Goal: Task Accomplishment & Management: Complete application form

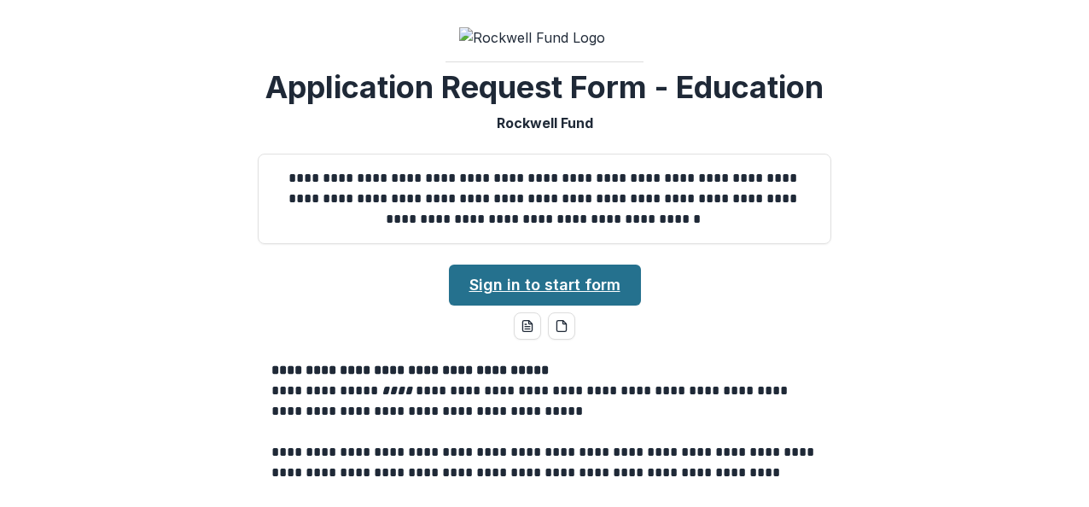
click at [510, 273] on link "Sign in to start form" at bounding box center [545, 285] width 192 height 41
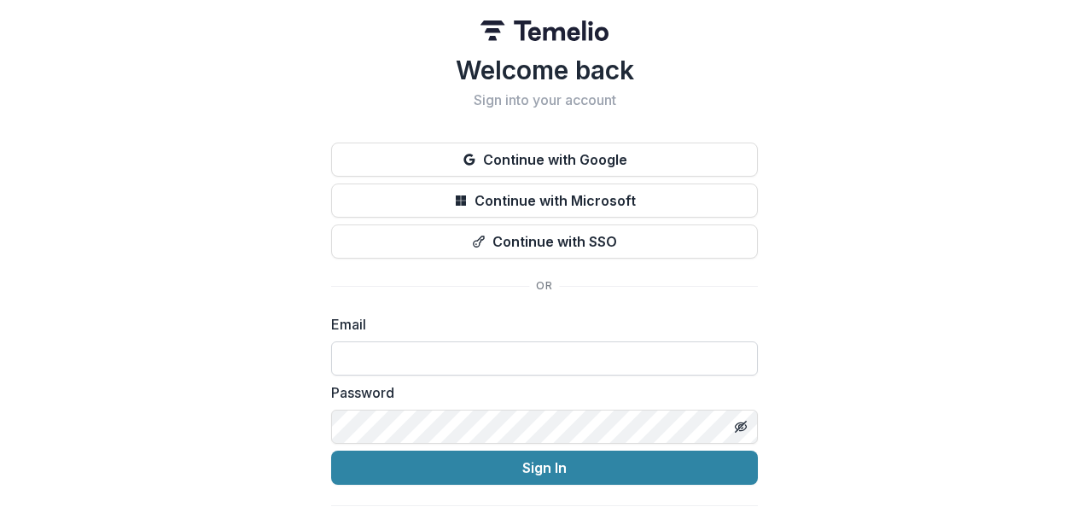
click at [454, 351] on input at bounding box center [544, 358] width 427 height 34
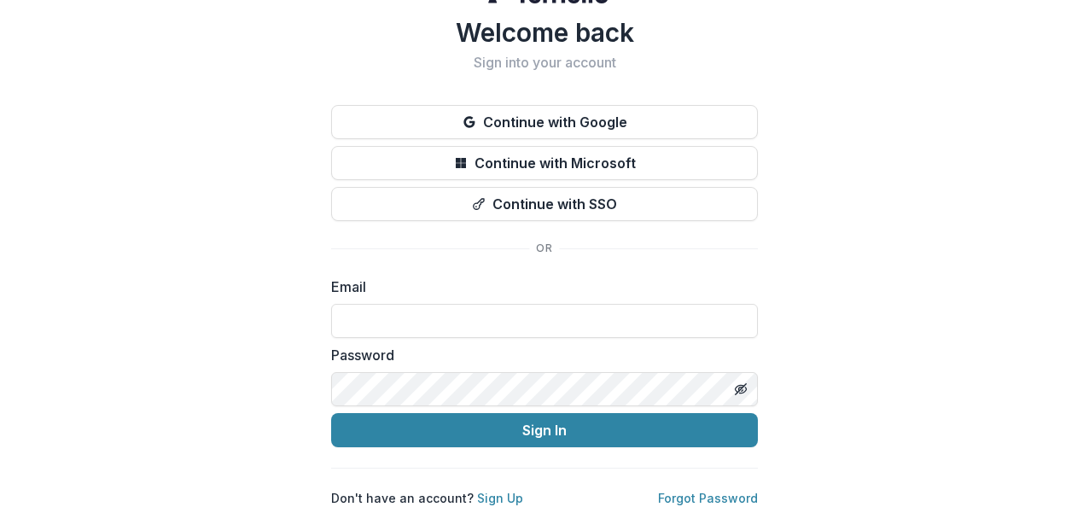
click at [964, 227] on div "Welcome back Sign into your account Continue with Google Continue with Microsof…" at bounding box center [544, 234] width 1089 height 544
click at [516, 304] on input at bounding box center [544, 321] width 427 height 34
type input "**********"
click at [674, 491] on link "Forgot Password" at bounding box center [708, 498] width 100 height 15
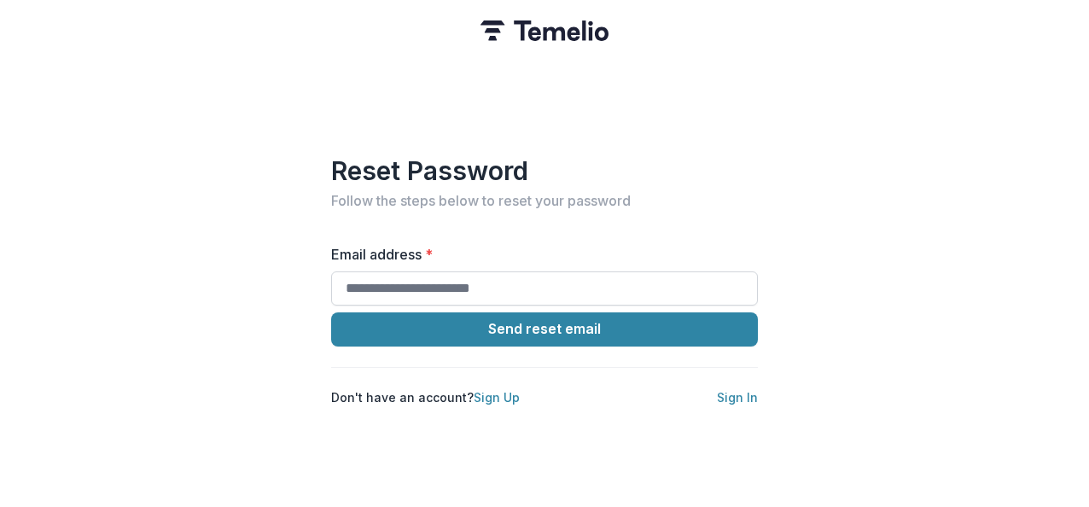
click at [516, 285] on input "Email address *" at bounding box center [544, 288] width 427 height 34
type input "**********"
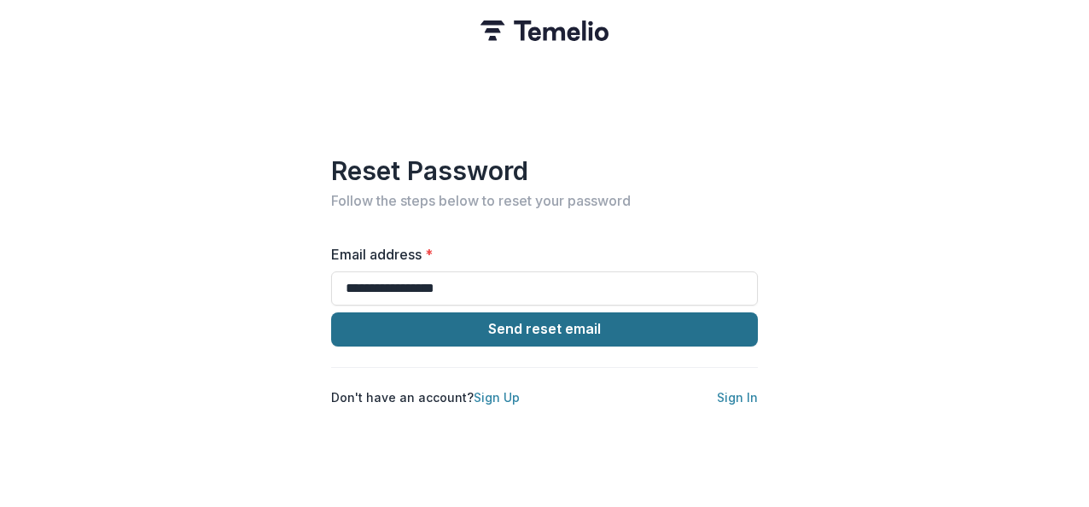
click at [486, 327] on button "Send reset email" at bounding box center [544, 329] width 427 height 34
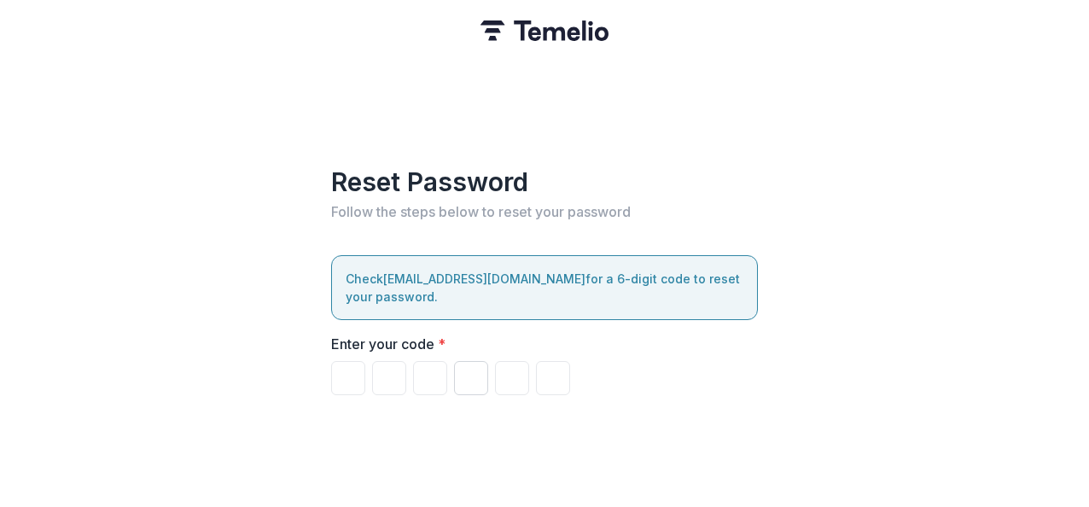
type input "*"
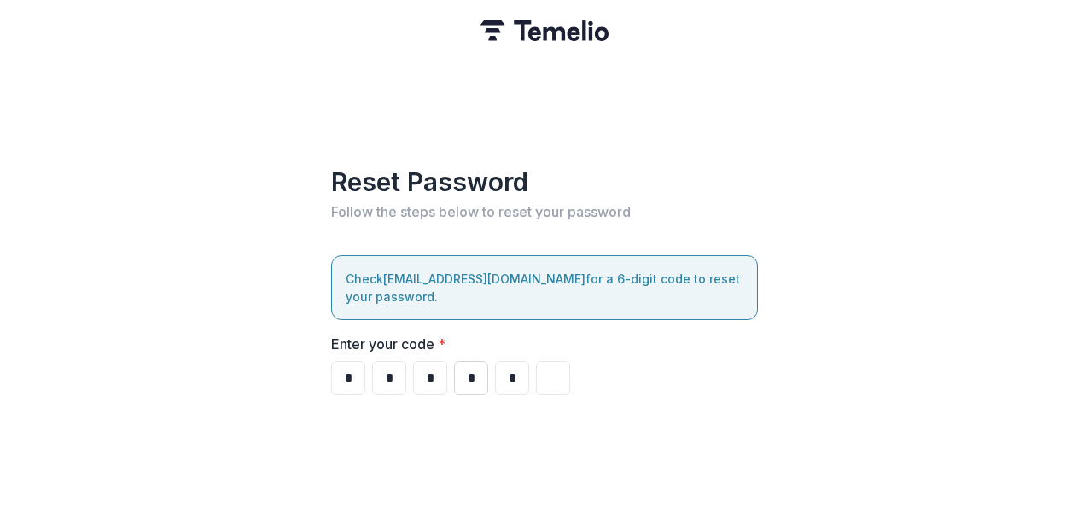
type input "*"
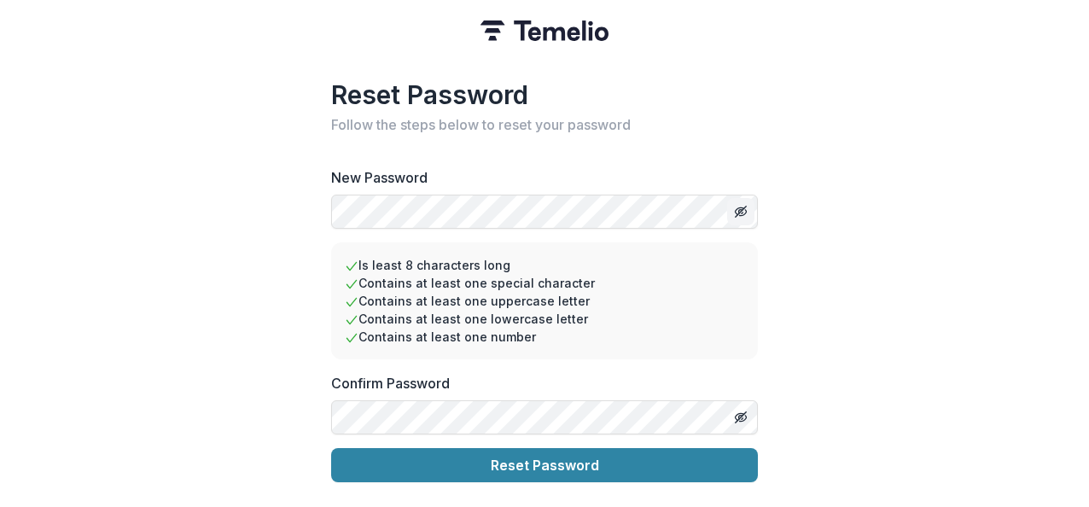
click at [745, 210] on icon "Toggle password visibility" at bounding box center [743, 213] width 7 height 6
click at [288, 192] on div "Reset Password Follow the steps below to reset your password New Password Is le…" at bounding box center [544, 253] width 1089 height 507
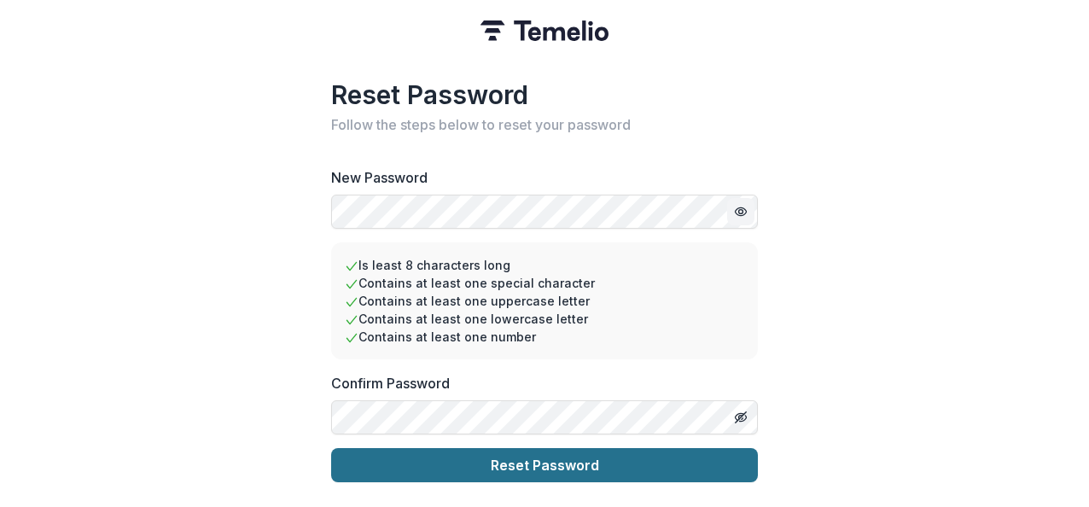
click at [655, 463] on button "Reset Password" at bounding box center [544, 465] width 427 height 34
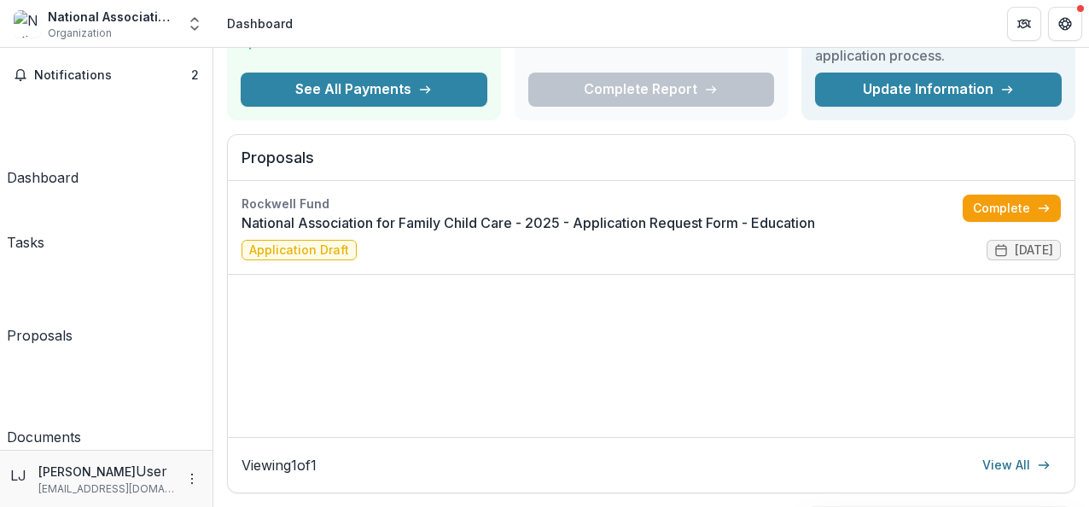
scroll to position [149, 0]
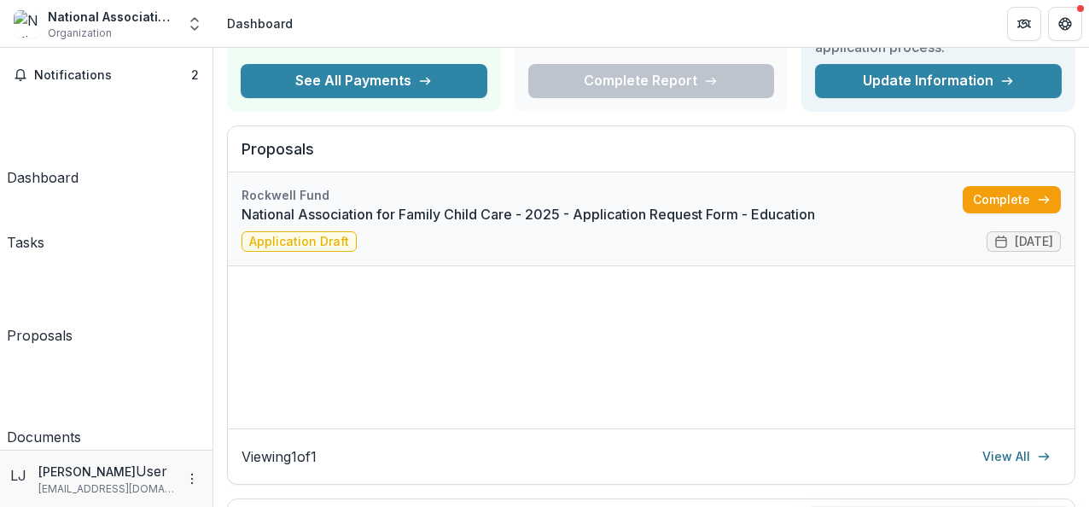
click at [370, 213] on link "National Association for Family Child Care - 2025 - Application Request Form - …" at bounding box center [602, 214] width 721 height 20
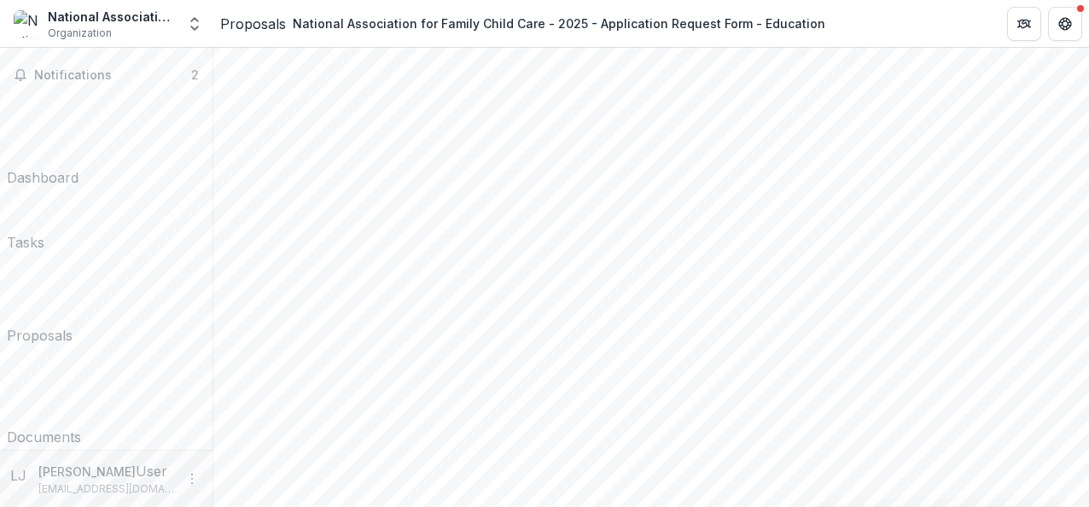
scroll to position [2214, 0]
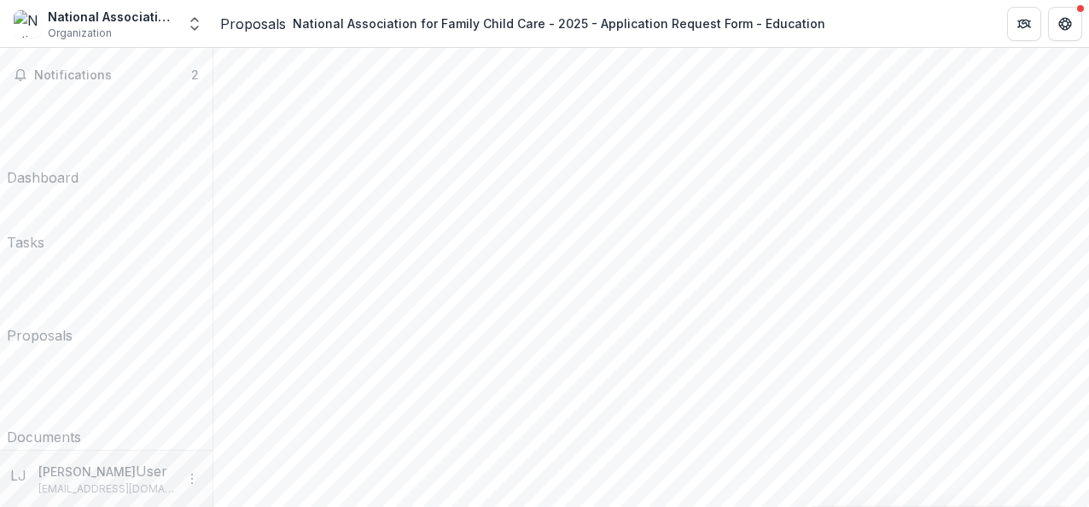
type input "**********"
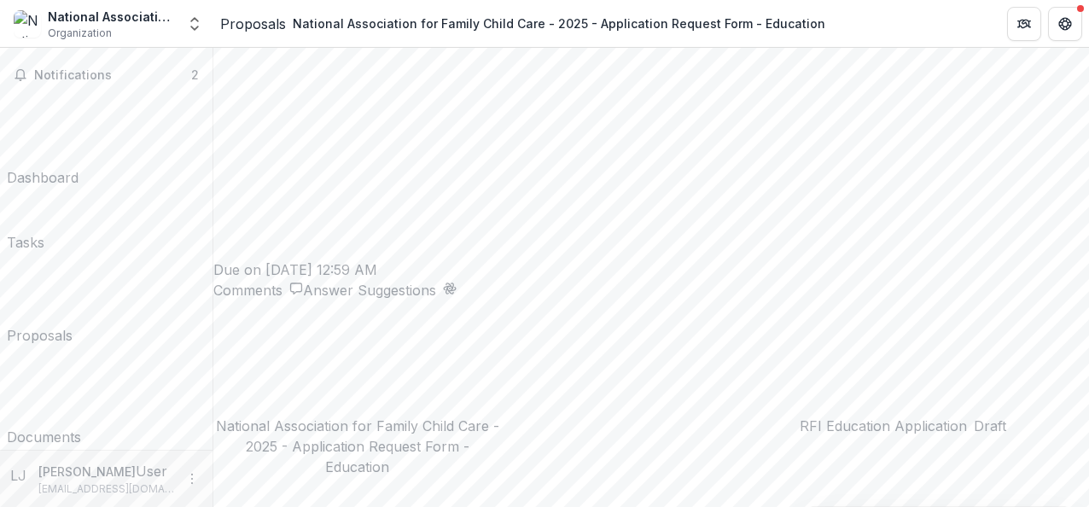
scroll to position [2385, 0]
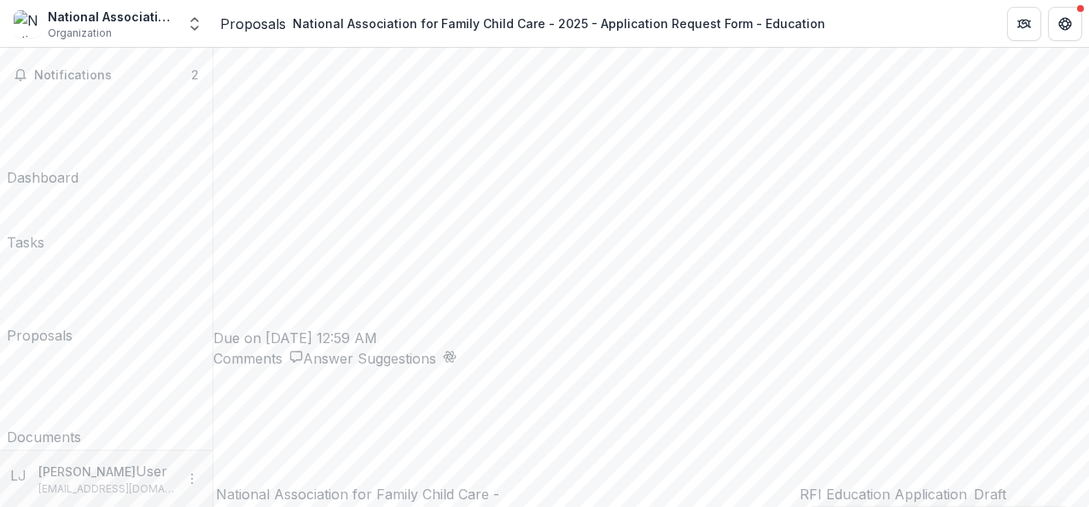
drag, startPoint x: 369, startPoint y: 105, endPoint x: 377, endPoint y: 387, distance: 282.6
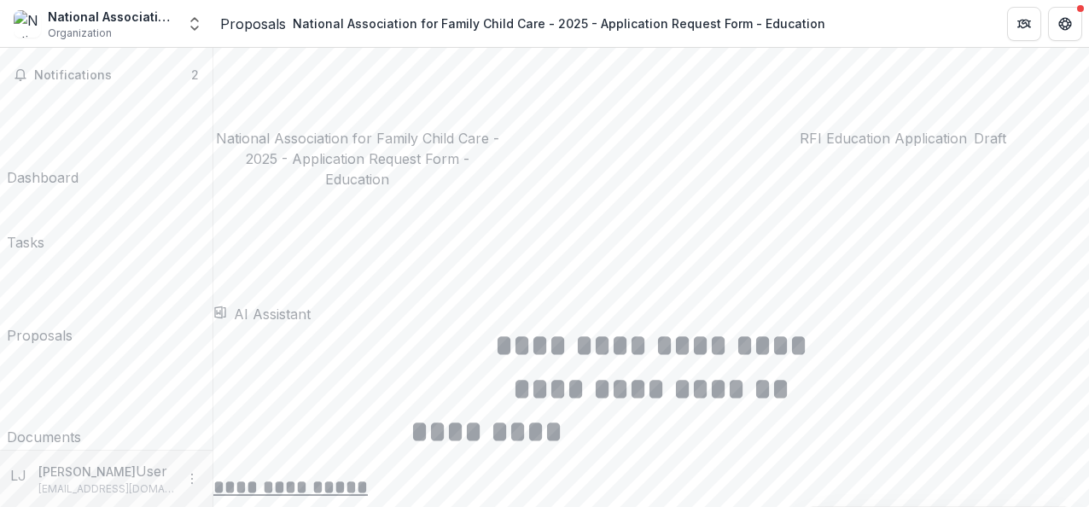
scroll to position [3192, 0]
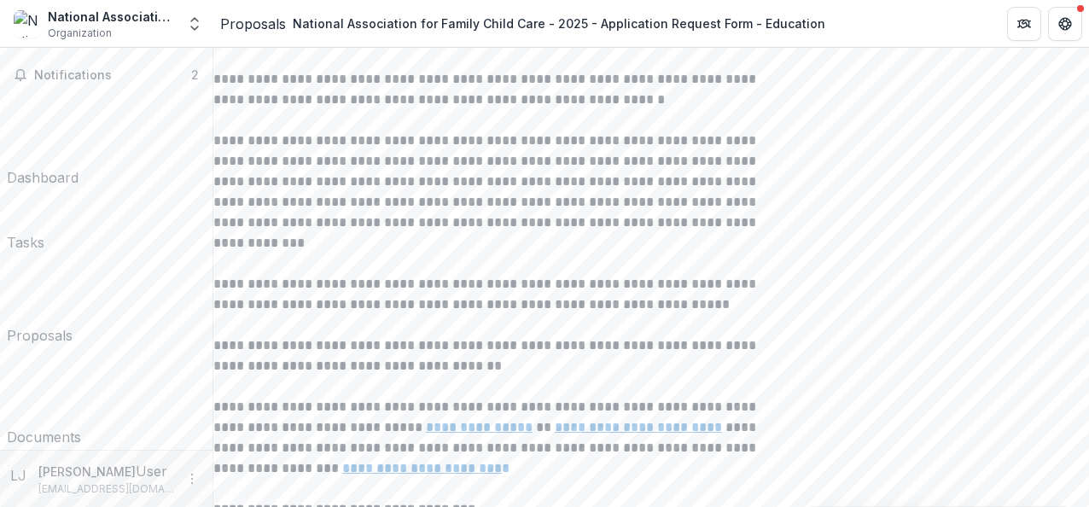
drag, startPoint x: 380, startPoint y: 167, endPoint x: 440, endPoint y: 177, distance: 61.4
drag, startPoint x: 440, startPoint y: 177, endPoint x: 483, endPoint y: 224, distance: 62.8
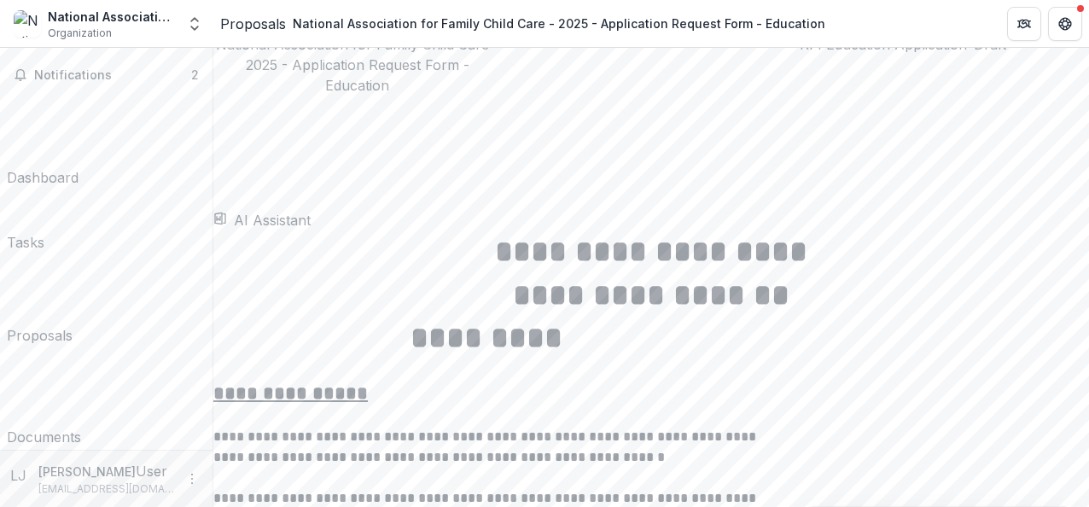
scroll to position [2824, 0]
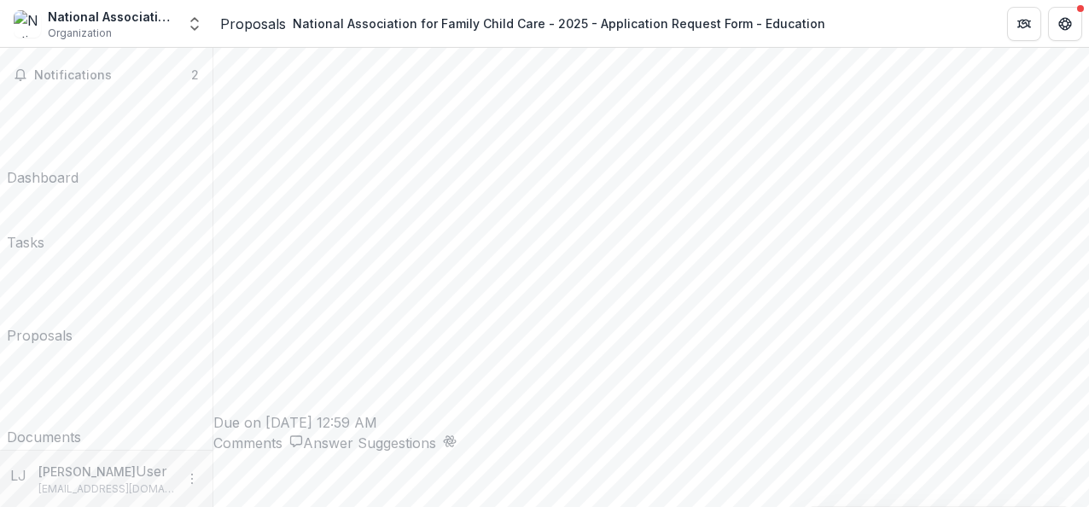
scroll to position [2412, 0]
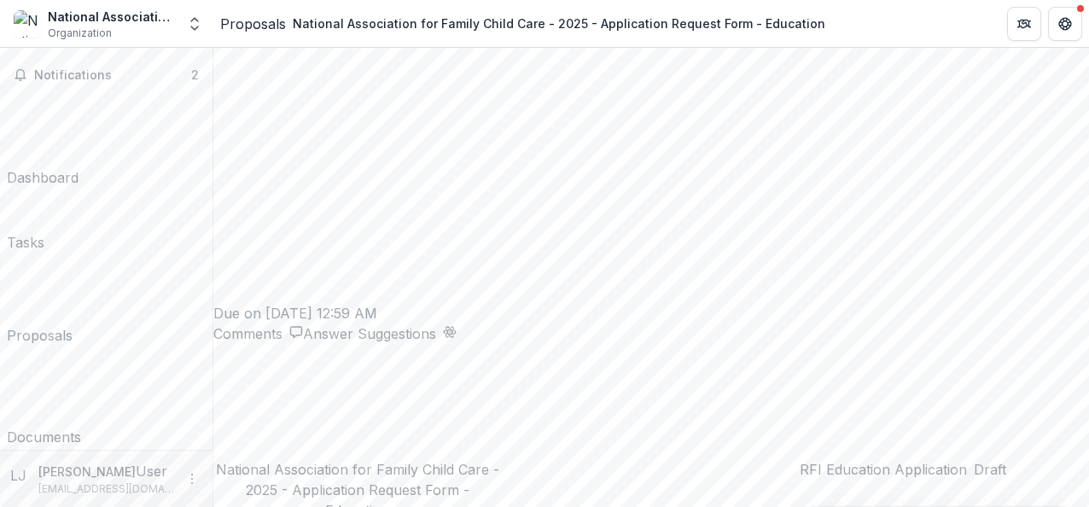
type input "**"
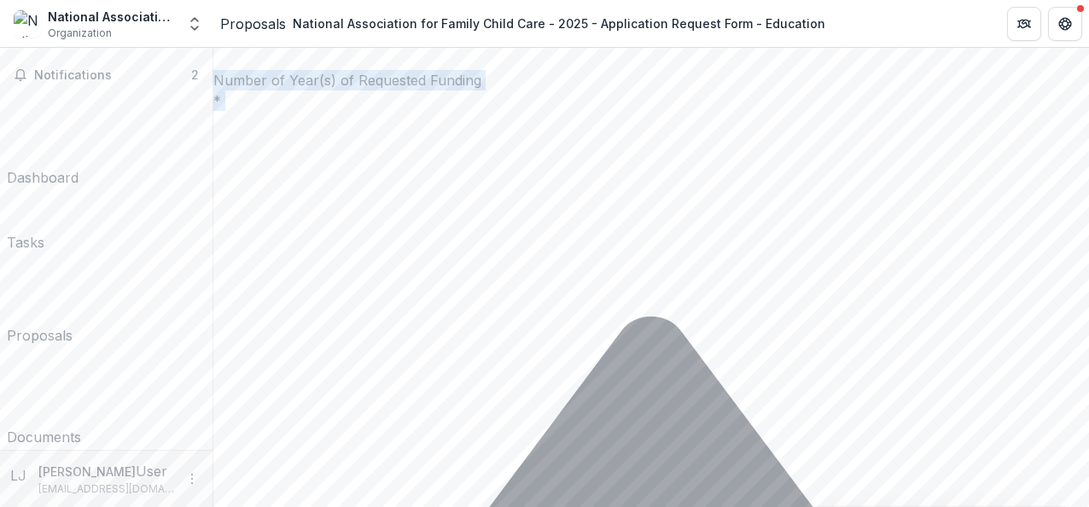
scroll to position [5202, 0]
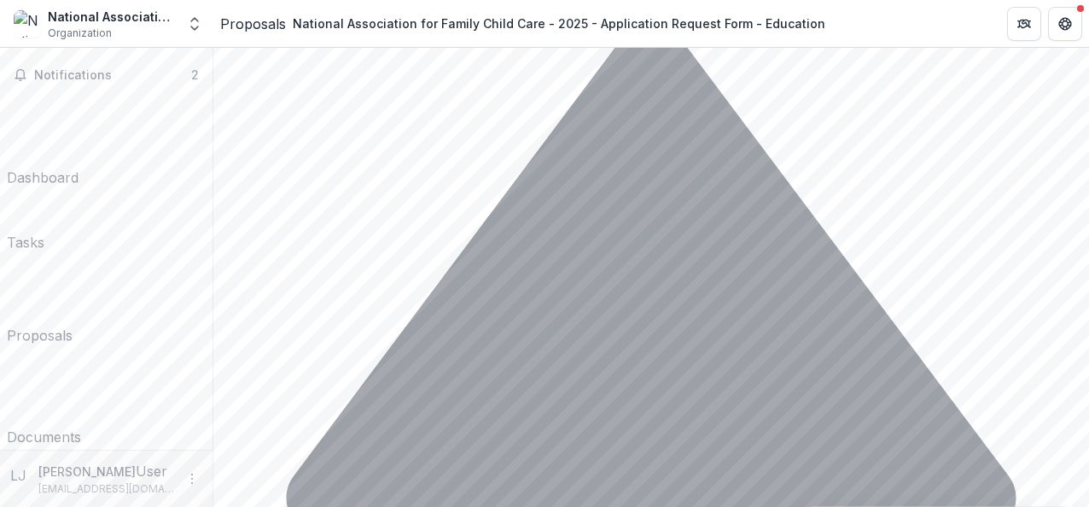
drag, startPoint x: 380, startPoint y: 90, endPoint x: 548, endPoint y: 307, distance: 275.0
copy div "**********"
drag, startPoint x: 1082, startPoint y: 269, endPoint x: 1085, endPoint y: 195, distance: 74.3
click at [1085, 195] on div "**********" at bounding box center [651, 277] width 876 height 459
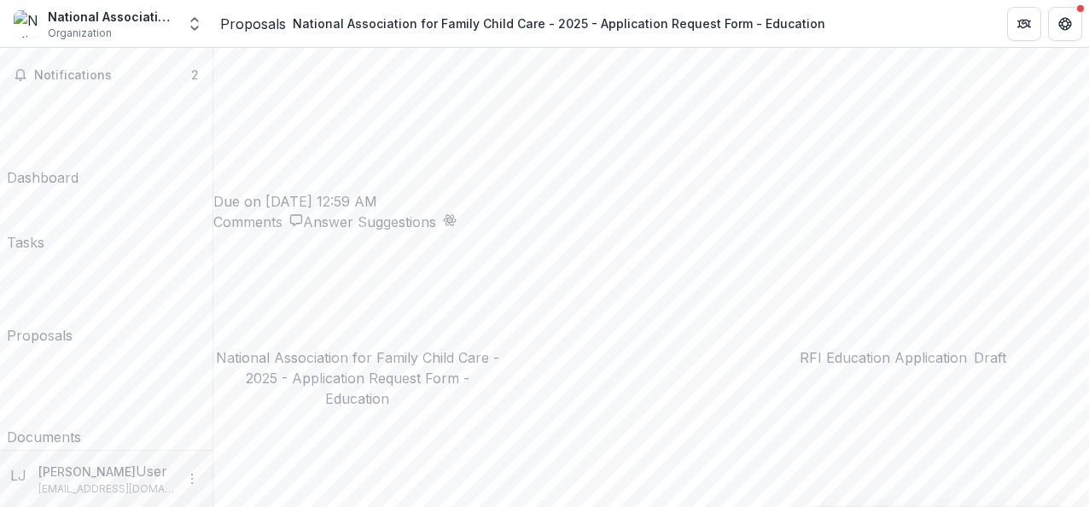
scroll to position [2207, 0]
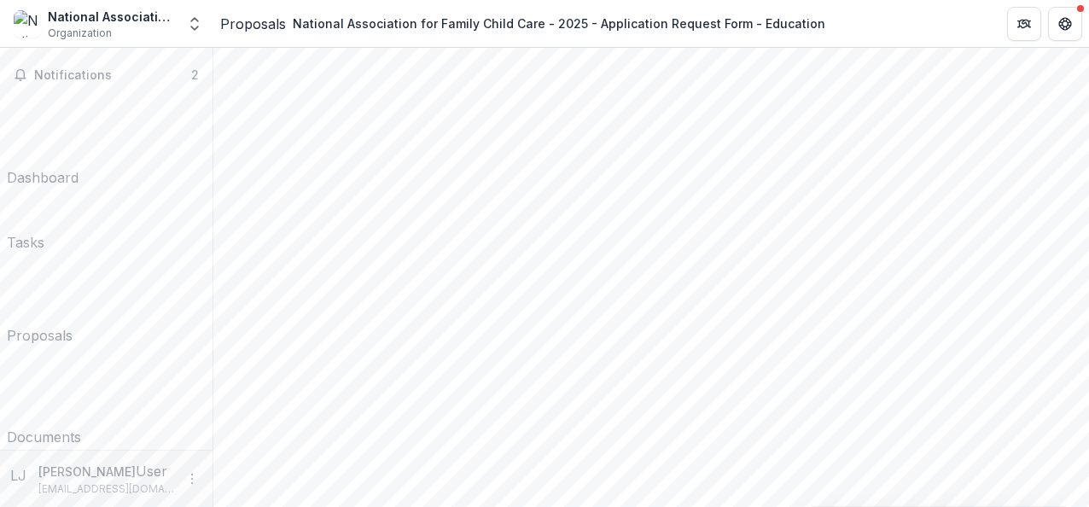
drag, startPoint x: 398, startPoint y: 293, endPoint x: 728, endPoint y: 306, distance: 330.5
drag, startPoint x: 398, startPoint y: 293, endPoint x: 567, endPoint y: 300, distance: 169.1
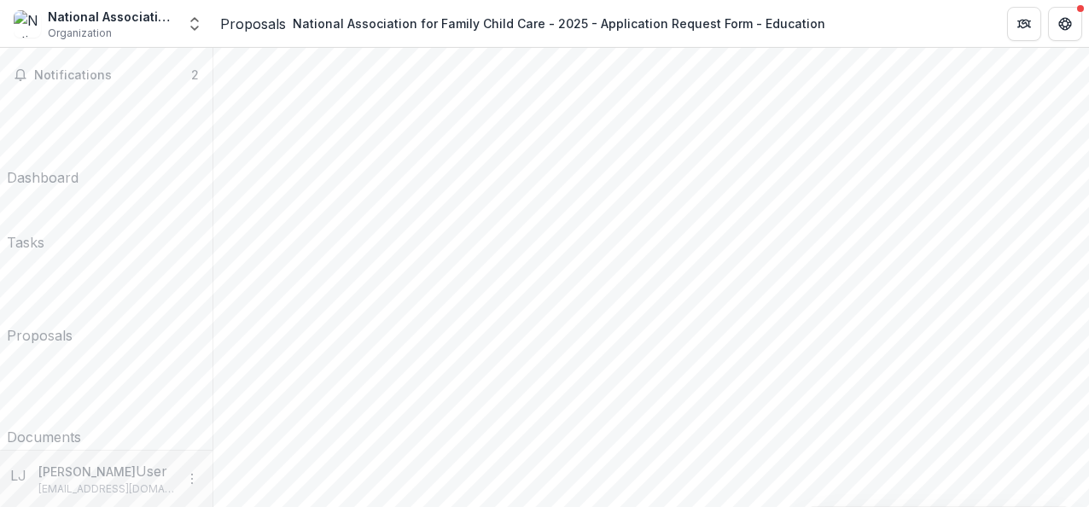
copy u "**********"
drag, startPoint x: 377, startPoint y: 226, endPoint x: 560, endPoint y: 331, distance: 210.6
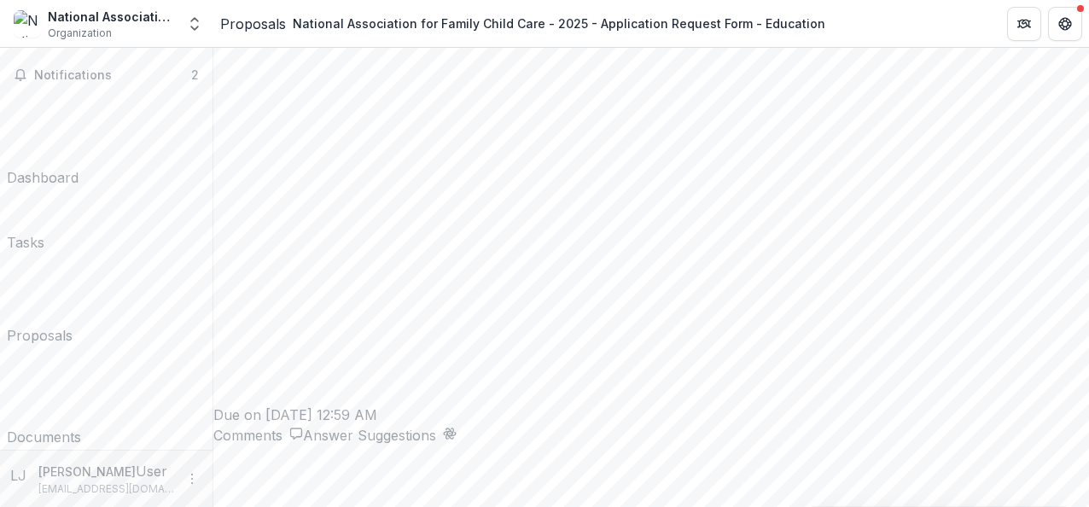
copy div "Funding Type * General Operating Grant Program/Project Grant Name of Program or…"
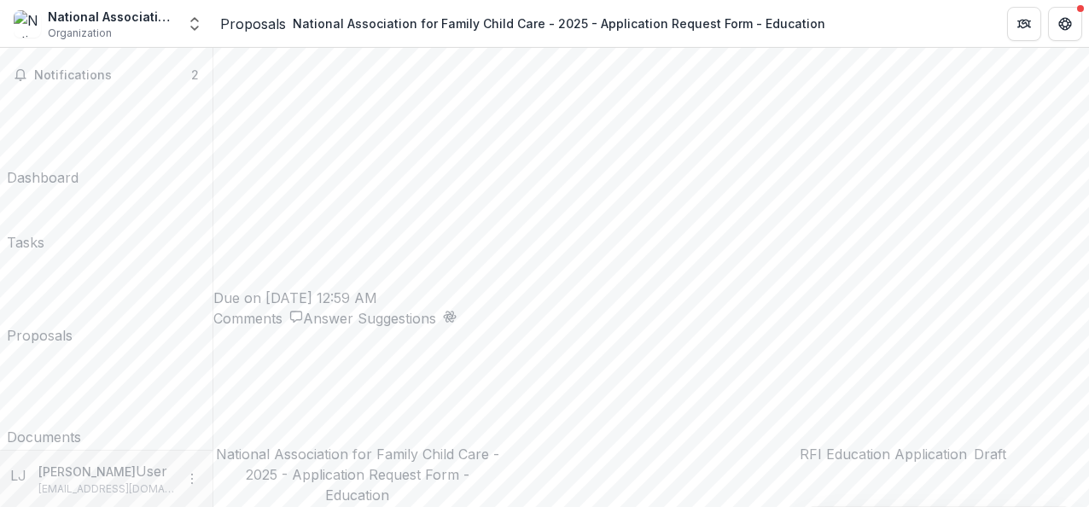
scroll to position [2550, 0]
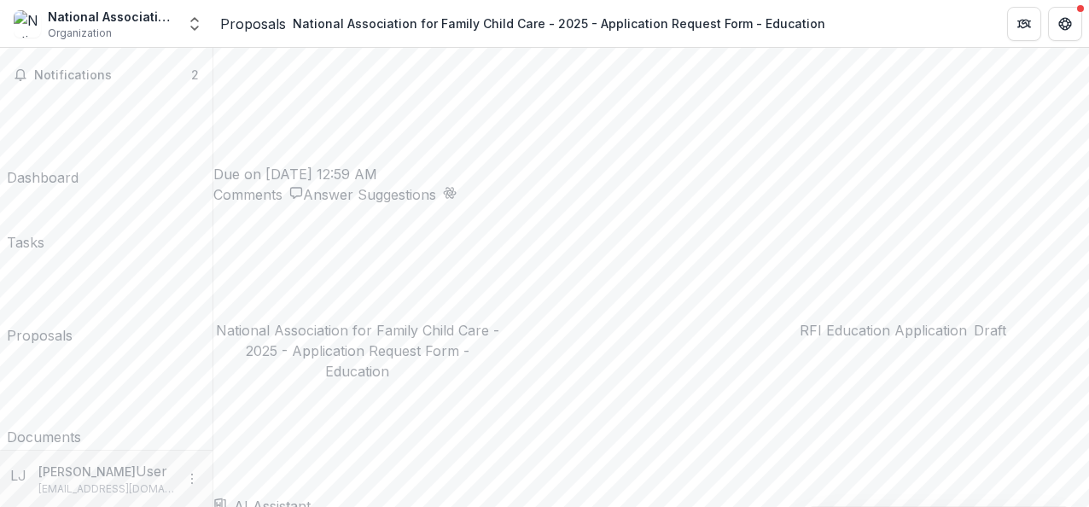
drag, startPoint x: 411, startPoint y: 166, endPoint x: 642, endPoint y: 169, distance: 230.4
copy p "Number of Year(s) of Requested Funding"
drag, startPoint x: 375, startPoint y: 247, endPoint x: 611, endPoint y: 259, distance: 236.7
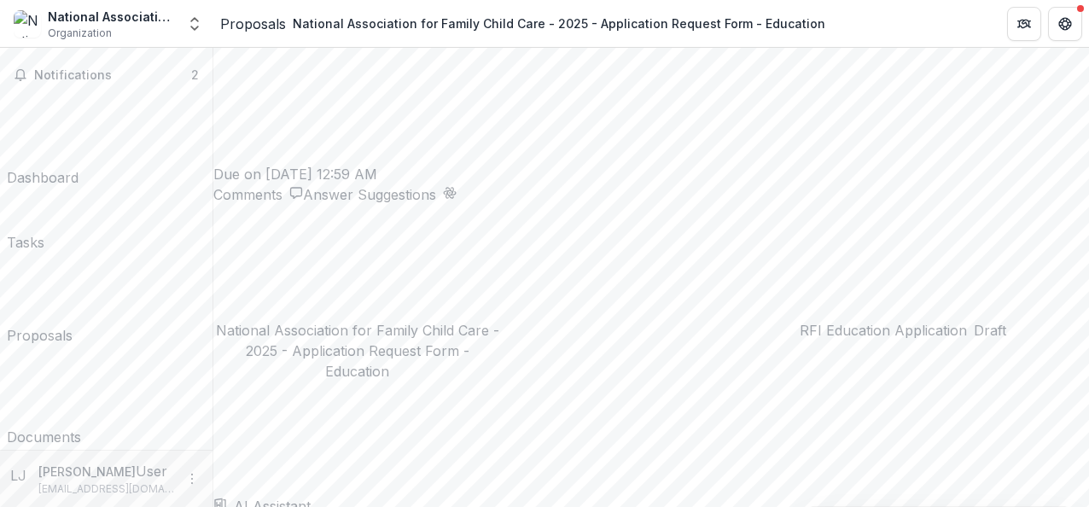
copy p "Amount Requested in the First Year"
drag, startPoint x: 370, startPoint y: 329, endPoint x: 634, endPoint y: 333, distance: 263.7
copy p "Amount Requested in Subsequent Years"
drag, startPoint x: 375, startPoint y: 414, endPoint x: 538, endPoint y: 415, distance: 163.0
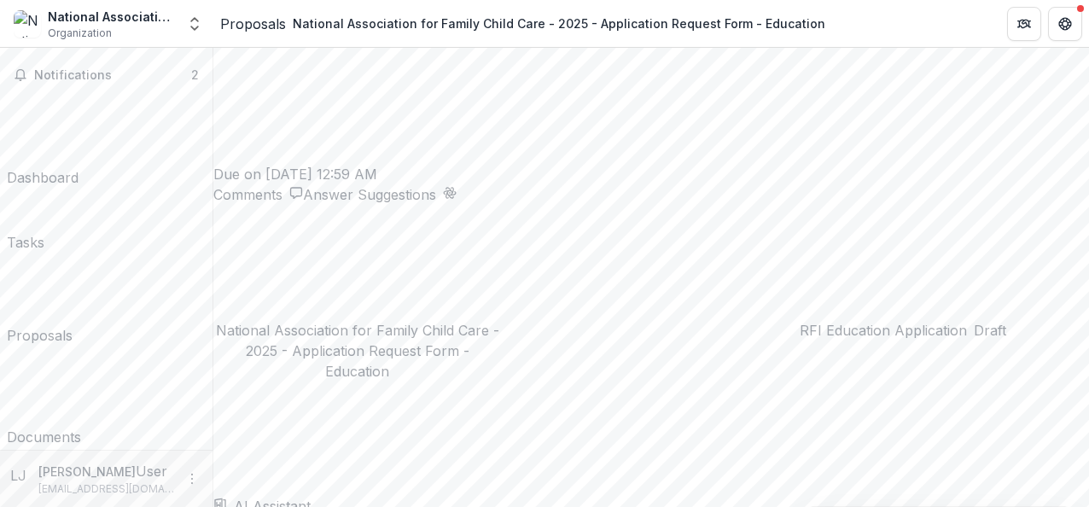
copy p "Total Amount Requested"
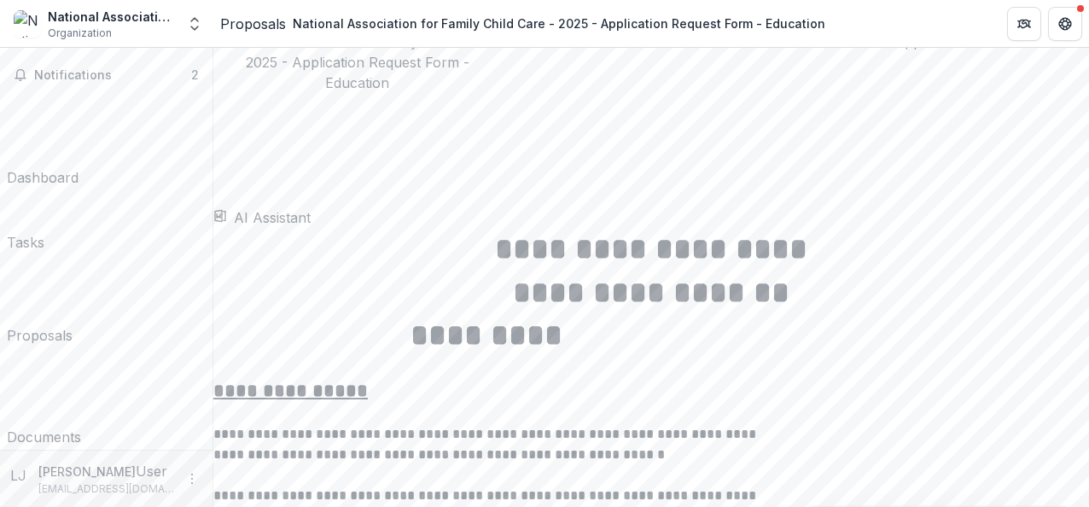
drag, startPoint x: 375, startPoint y: 207, endPoint x: 522, endPoint y: 208, distance: 146.8
copy p "Primary Contact Name"
type input "**********"
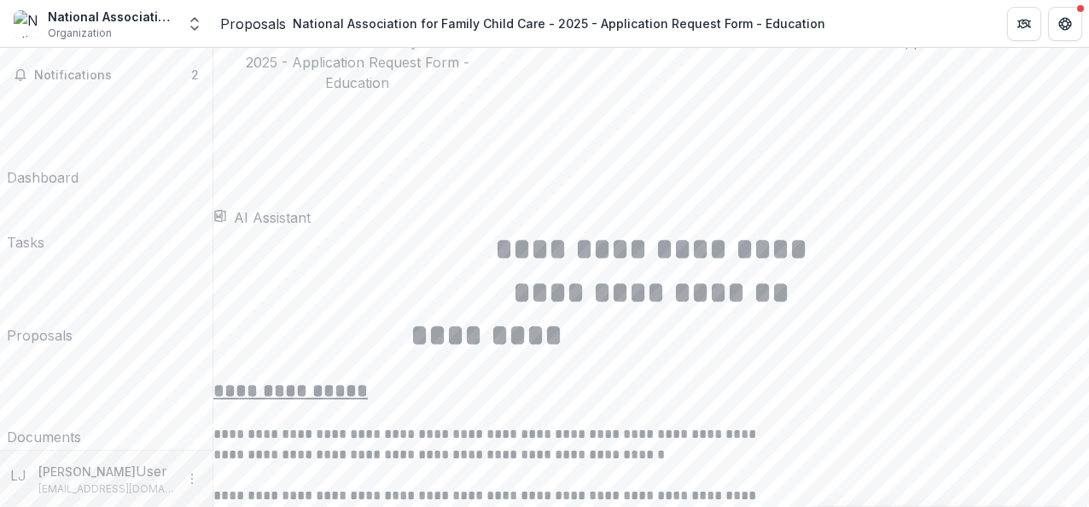
type input "**********"
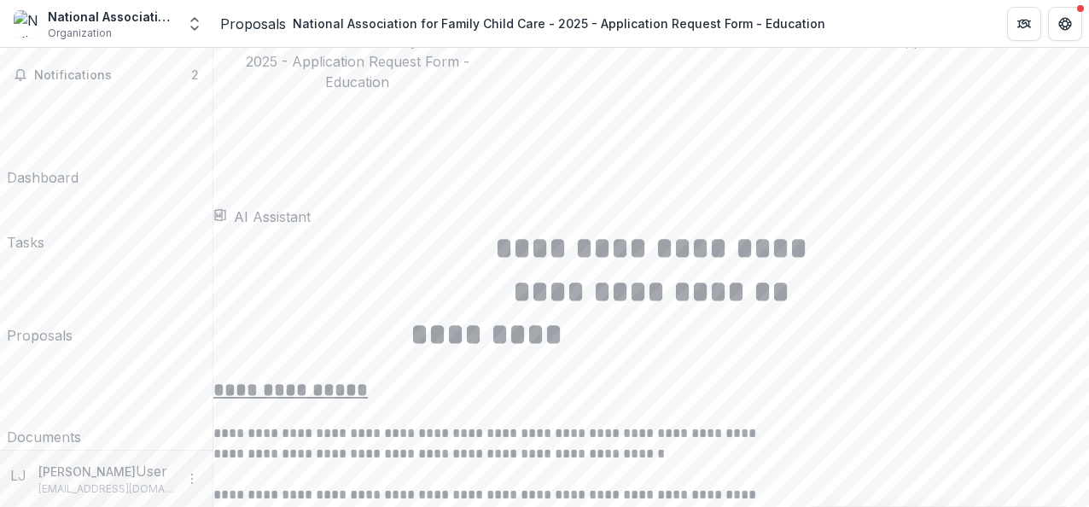
type input "**********"
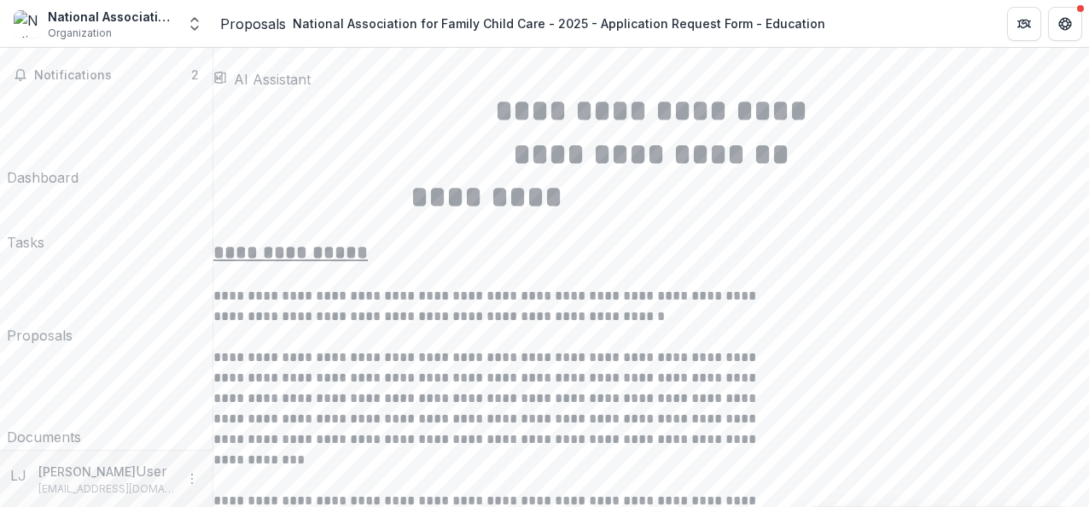
scroll to position [2961, 0]
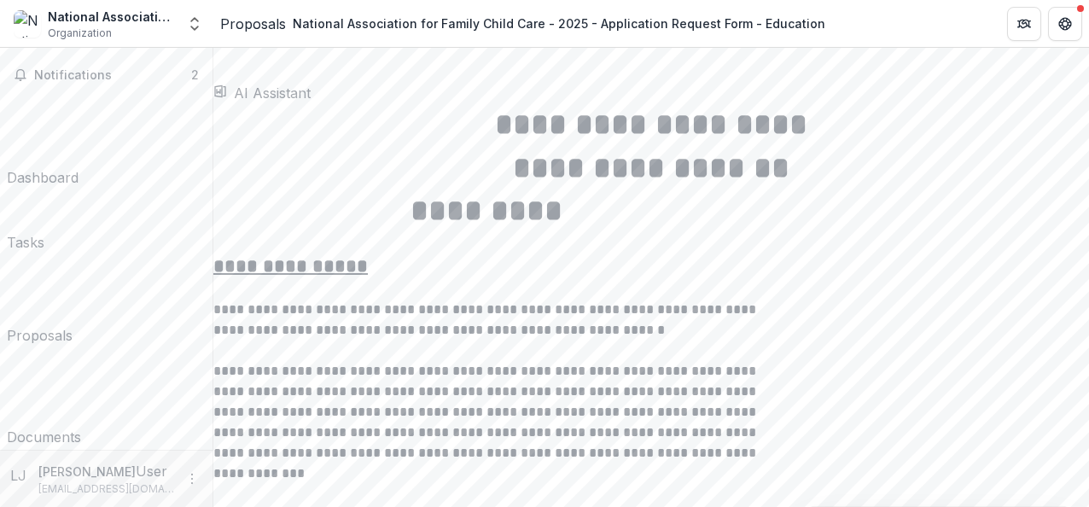
drag, startPoint x: 375, startPoint y: 82, endPoint x: 504, endPoint y: 398, distance: 341.0
copy div "Primary Contact Name * Primary Contact Title * Primary Contact Email * Primary …"
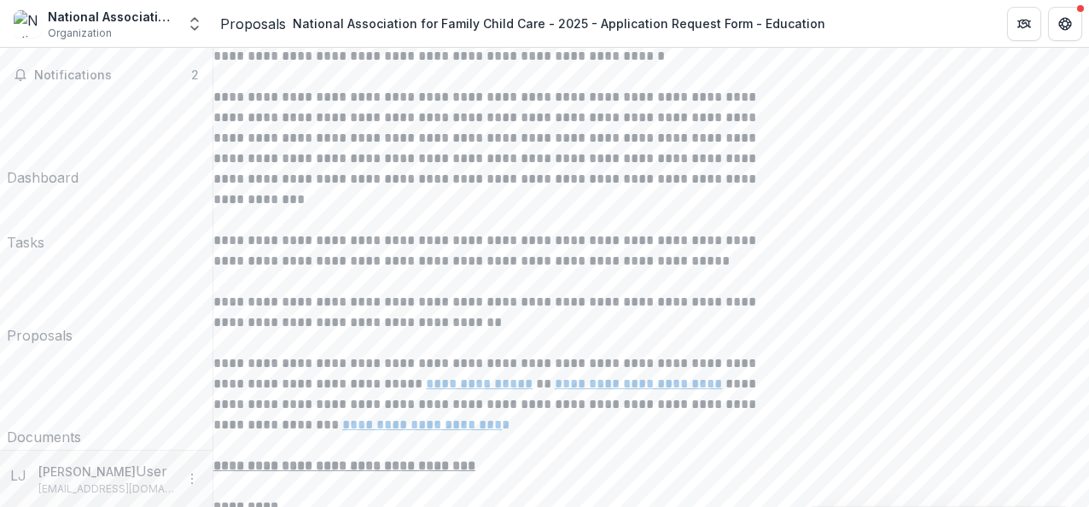
scroll to position [3221, 0]
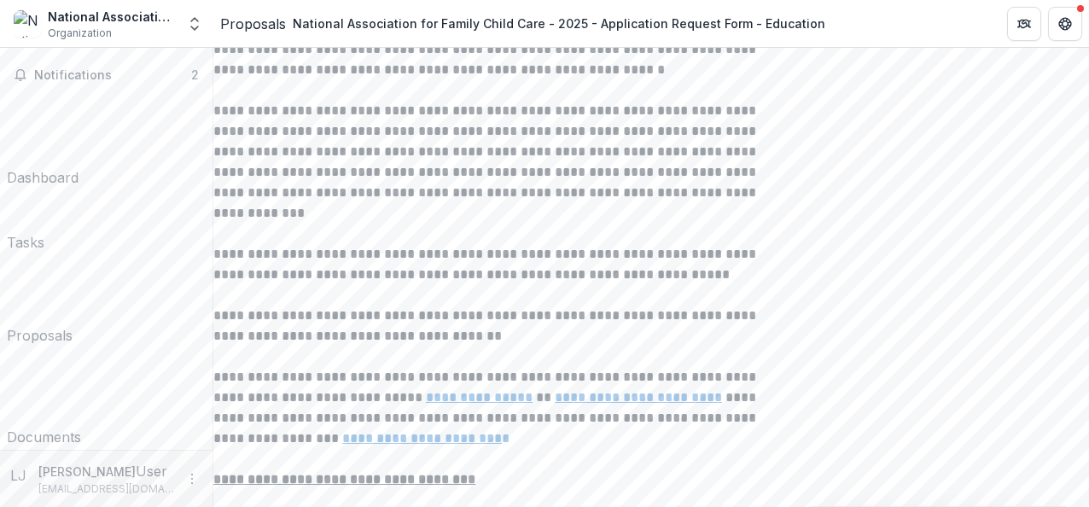
drag, startPoint x: 750, startPoint y: 148, endPoint x: 373, endPoint y: 160, distance: 377.4
copy p "Approved by Executive Director or Chief Executive Officer"
type input "**********"
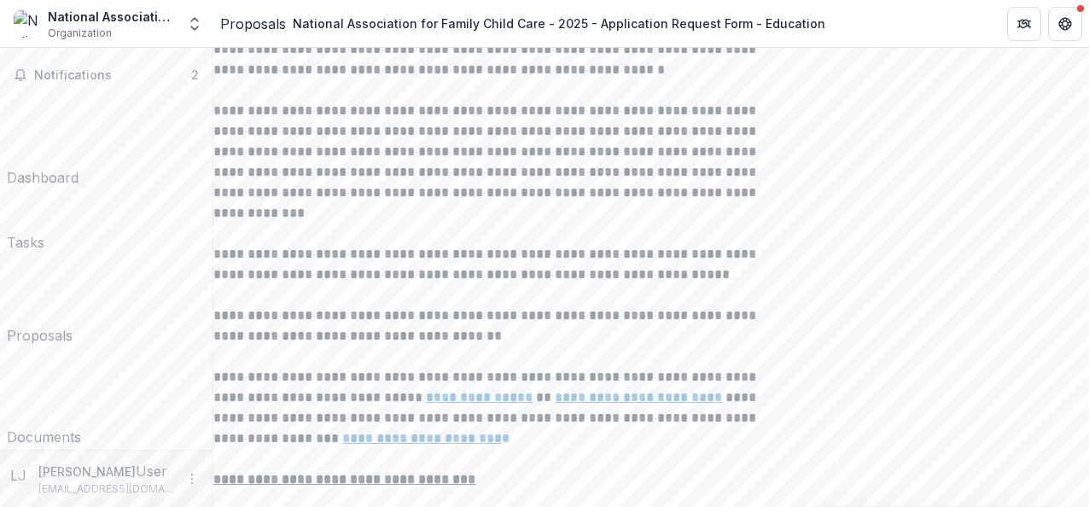
drag, startPoint x: 485, startPoint y: 247, endPoint x: 374, endPoint y: 248, distance: 111.0
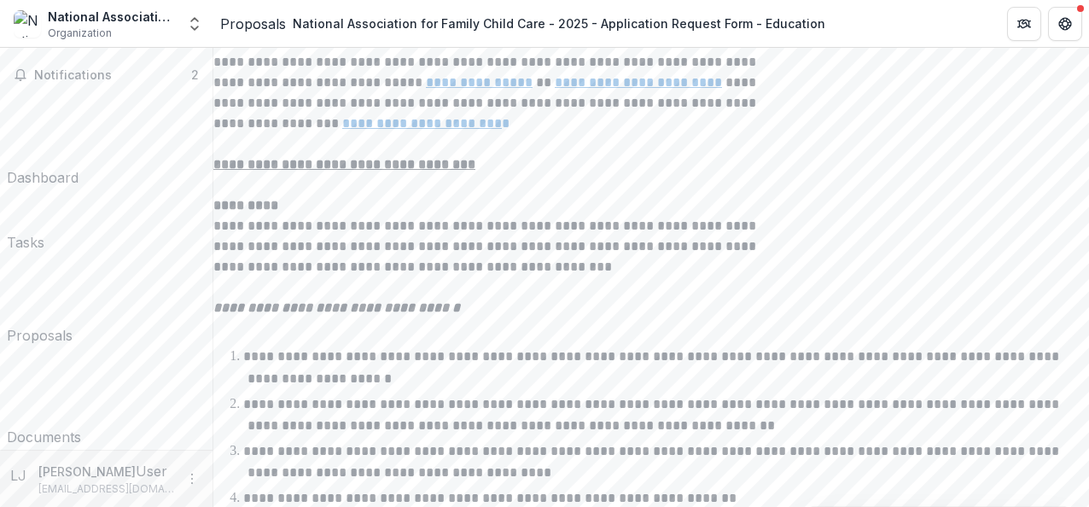
scroll to position [3608, 0]
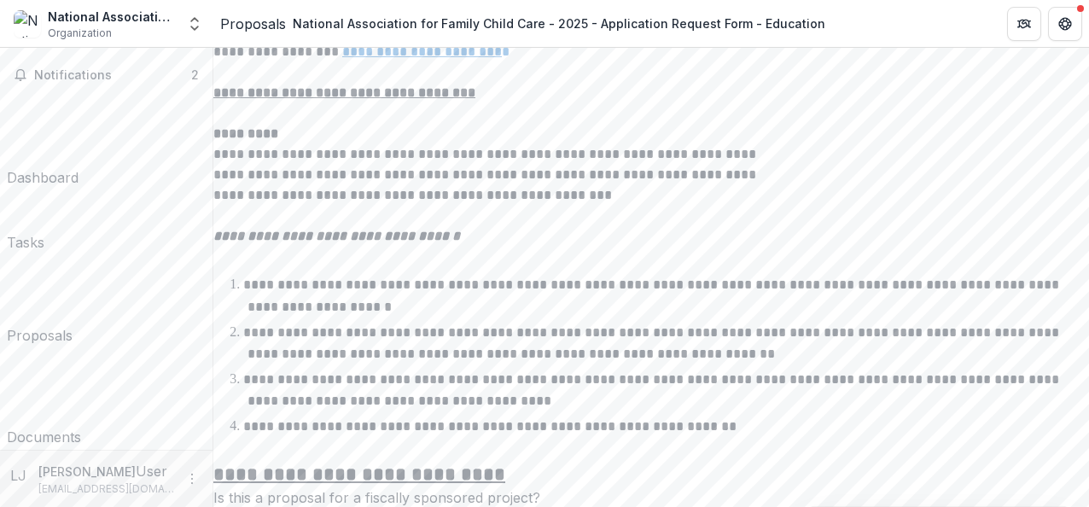
drag, startPoint x: 398, startPoint y: 350, endPoint x: 661, endPoint y: 304, distance: 266.8
drag, startPoint x: 374, startPoint y: 338, endPoint x: 500, endPoint y: 338, distance: 126.3
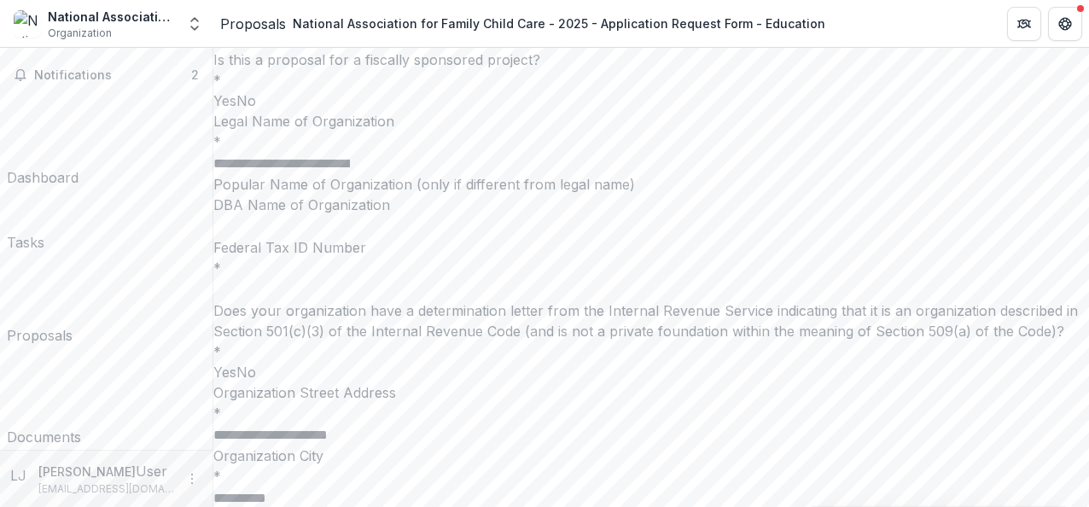
scroll to position [4059, 0]
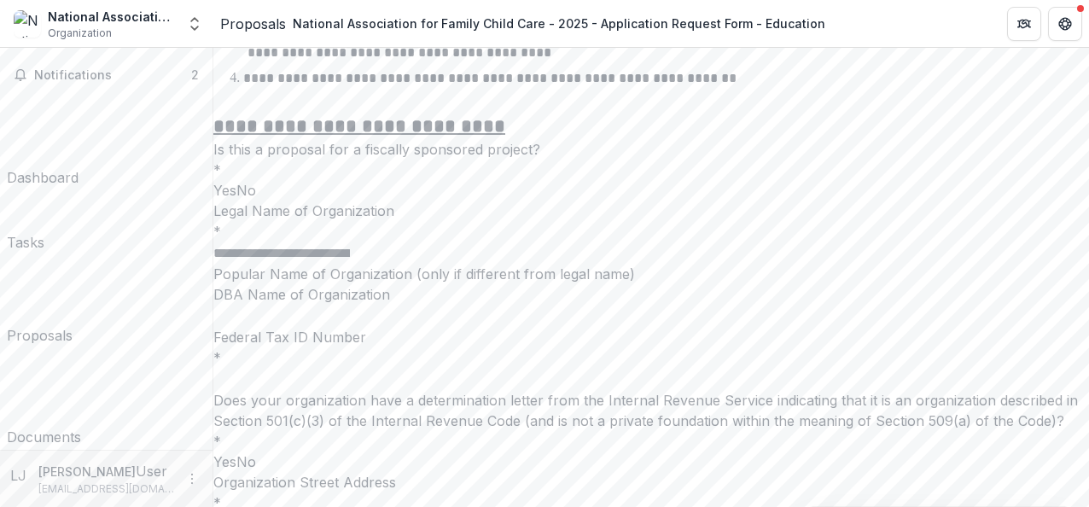
drag, startPoint x: 393, startPoint y: 364, endPoint x: 459, endPoint y: 422, distance: 88.3
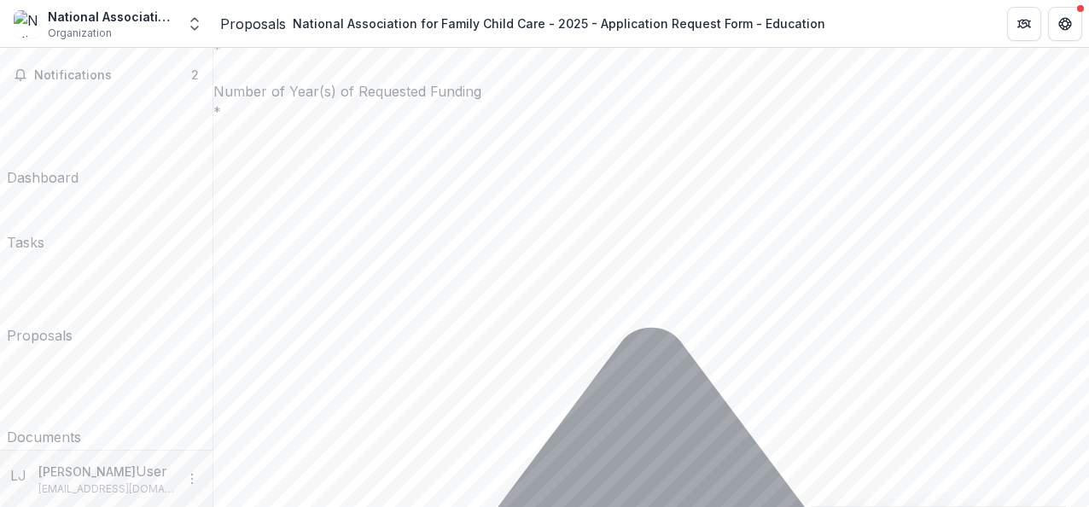
scroll to position [4924, 0]
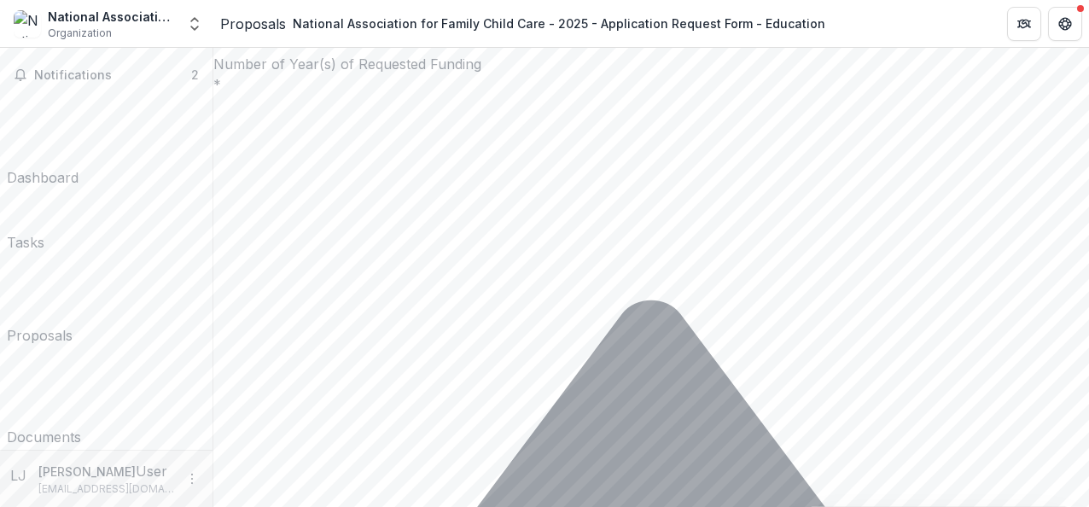
drag, startPoint x: 374, startPoint y: 183, endPoint x: 614, endPoint y: 290, distance: 263.6
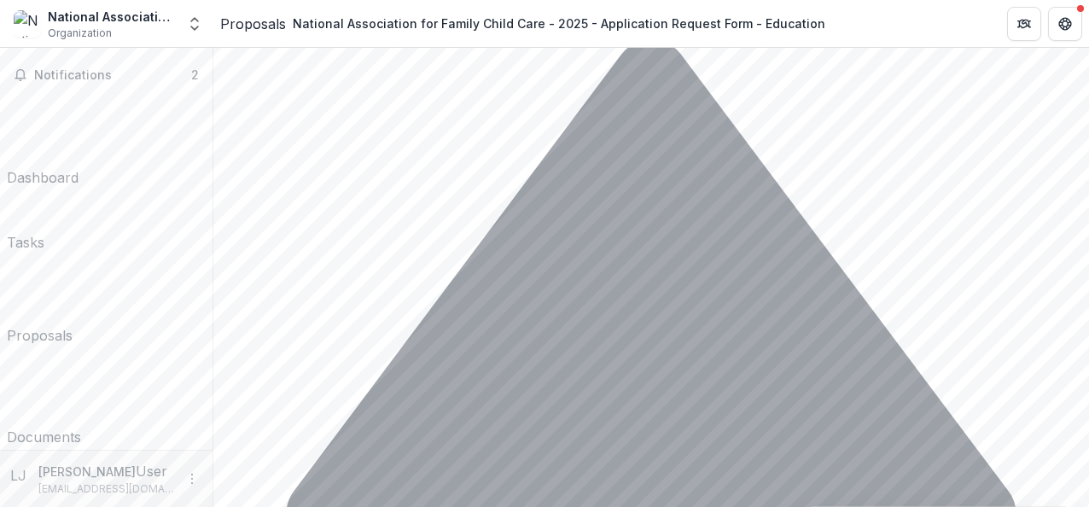
scroll to position [5294, 0]
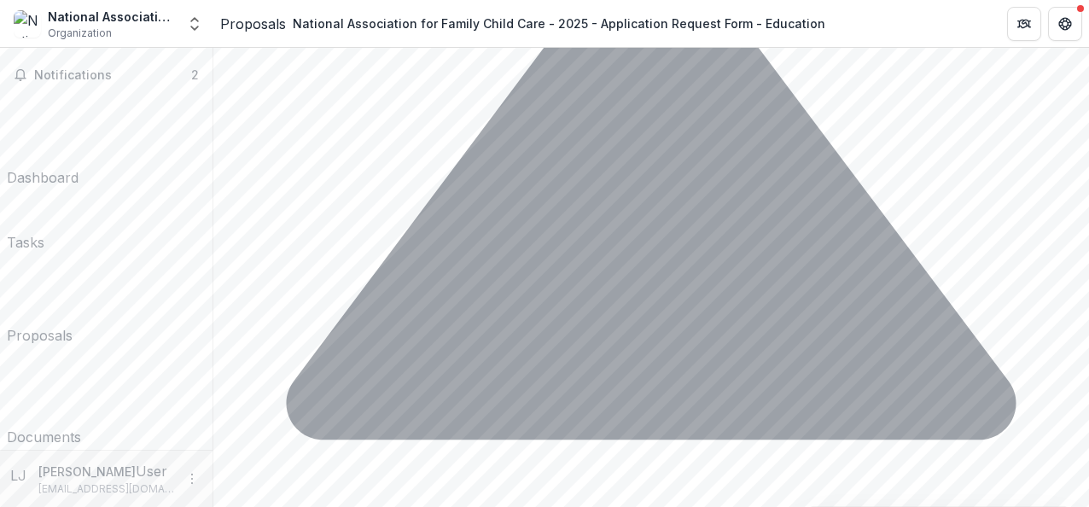
drag, startPoint x: 373, startPoint y: 252, endPoint x: 474, endPoint y: 272, distance: 102.8
drag, startPoint x: 474, startPoint y: 272, endPoint x: 444, endPoint y: 287, distance: 33.2
drag, startPoint x: 380, startPoint y: 270, endPoint x: 888, endPoint y: 320, distance: 511.1
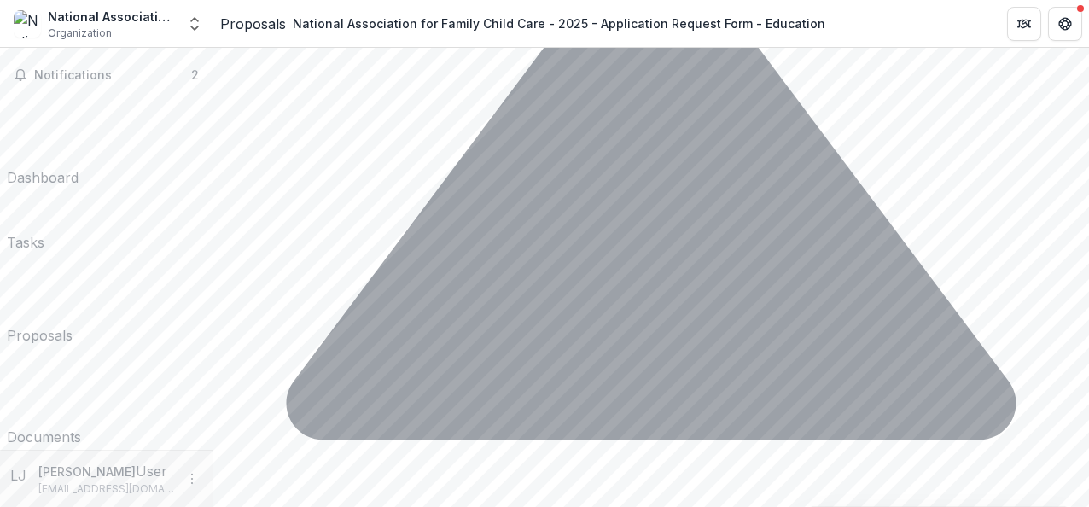
drag, startPoint x: 374, startPoint y: 343, endPoint x: 898, endPoint y: 383, distance: 525.5
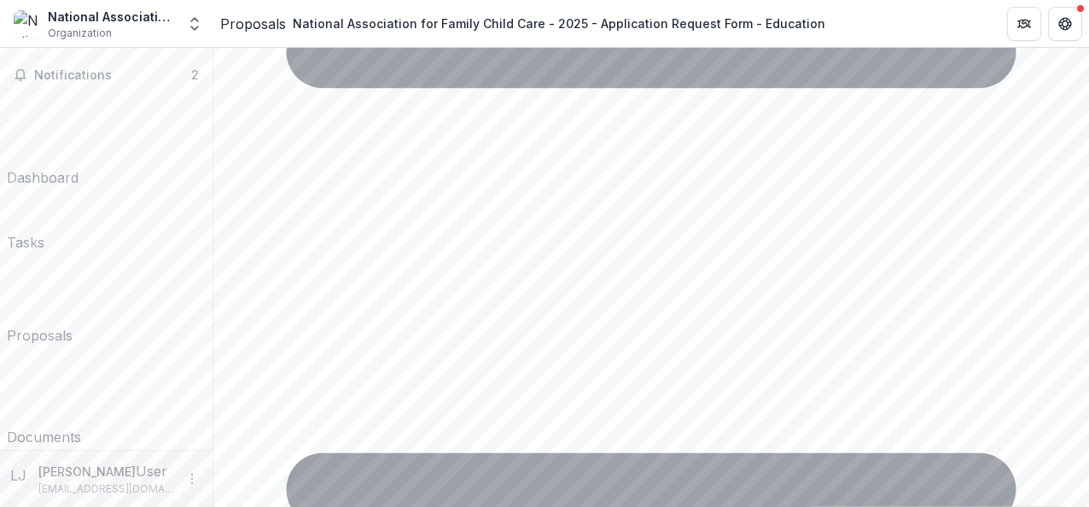
scroll to position [5591, 0]
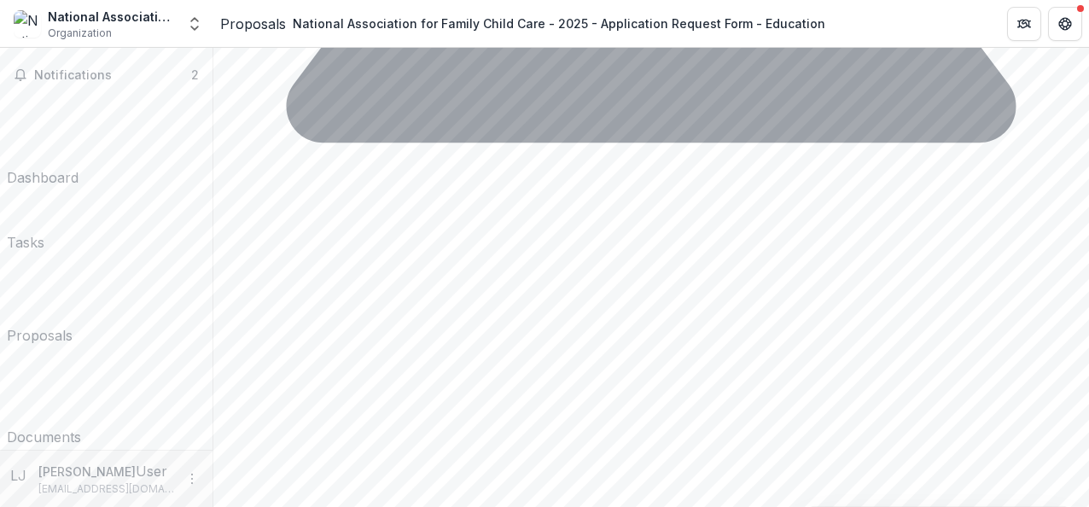
drag, startPoint x: 444, startPoint y: 170, endPoint x: 527, endPoint y: 177, distance: 84.0
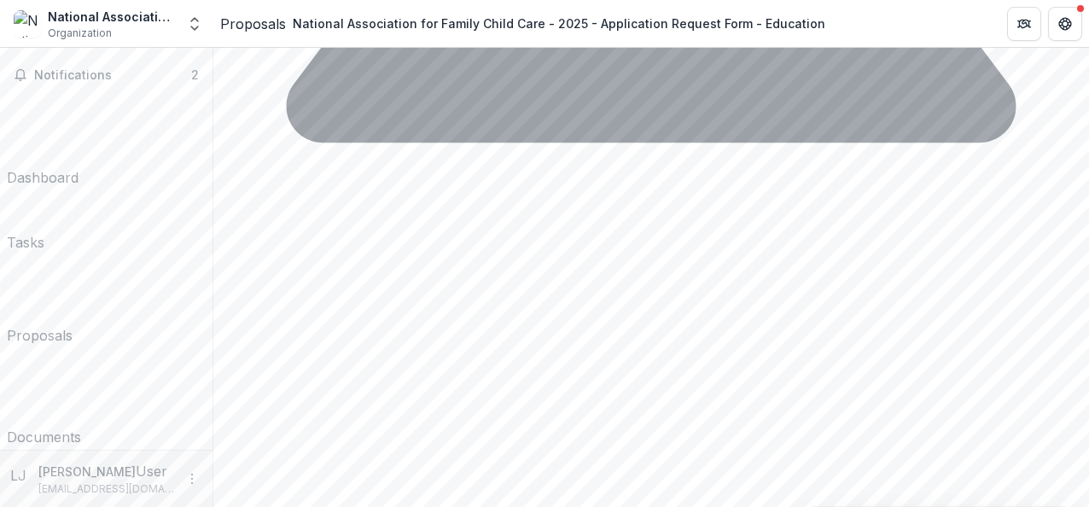
drag, startPoint x: 371, startPoint y: 174, endPoint x: 844, endPoint y: 262, distance: 480.9
drag, startPoint x: 399, startPoint y: 329, endPoint x: 570, endPoint y: 394, distance: 183.7
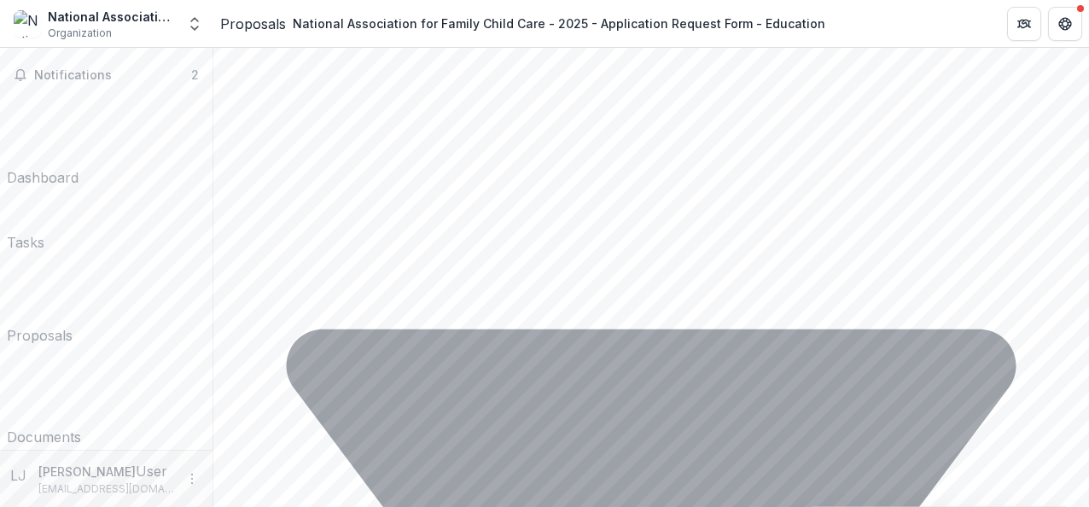
scroll to position [5797, 0]
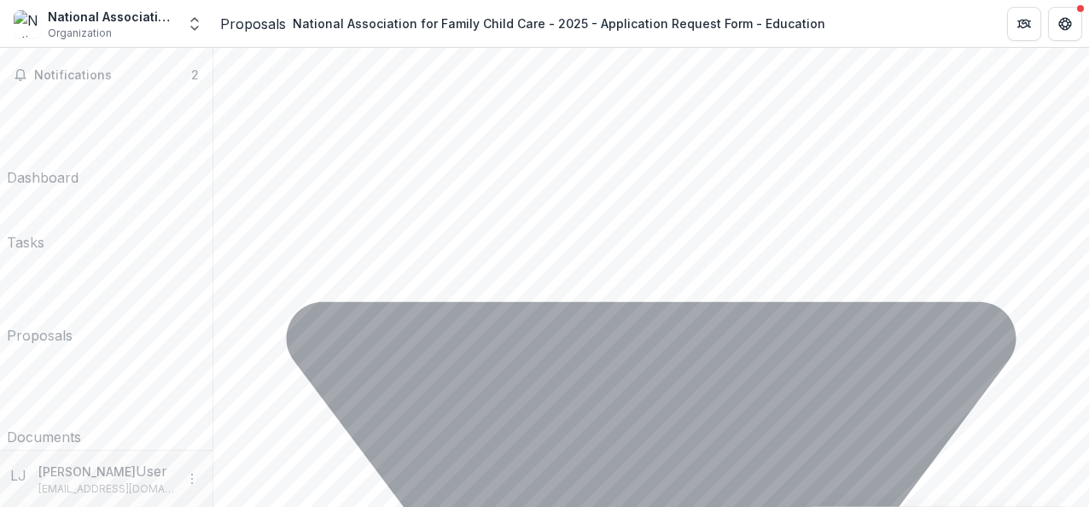
drag, startPoint x: 772, startPoint y: 253, endPoint x: 349, endPoint y: 234, distance: 423.7
type input "****"
drag, startPoint x: 370, startPoint y: 212, endPoint x: 643, endPoint y: 225, distance: 272.6
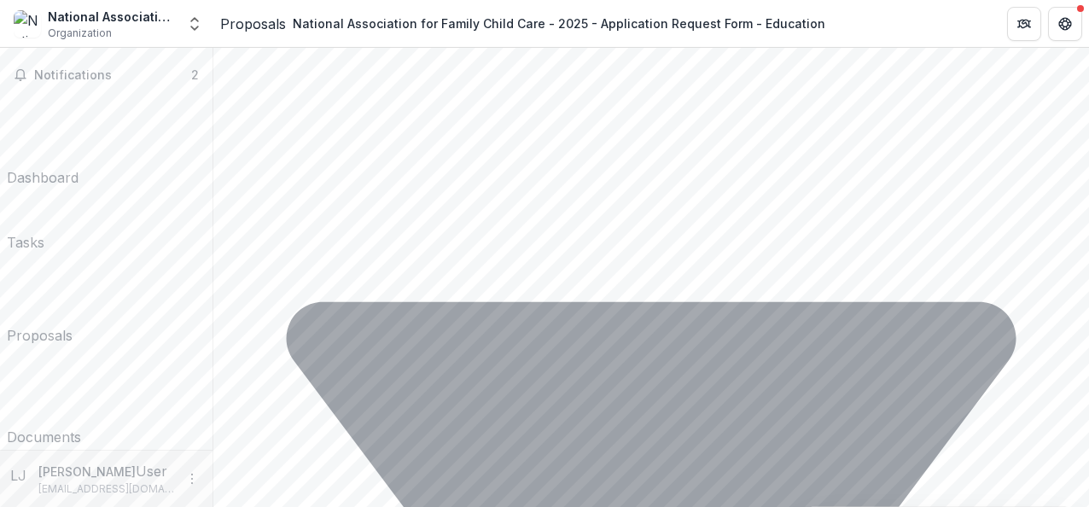
drag, startPoint x: 408, startPoint y: 299, endPoint x: 532, endPoint y: 328, distance: 127.1
drag, startPoint x: 387, startPoint y: 401, endPoint x: 703, endPoint y: 409, distance: 315.8
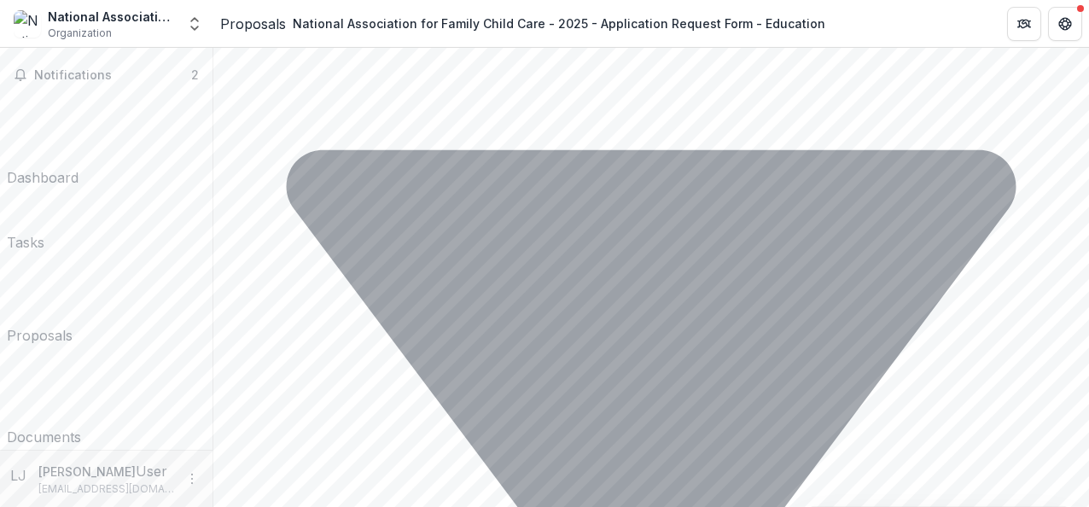
scroll to position [6017, 0]
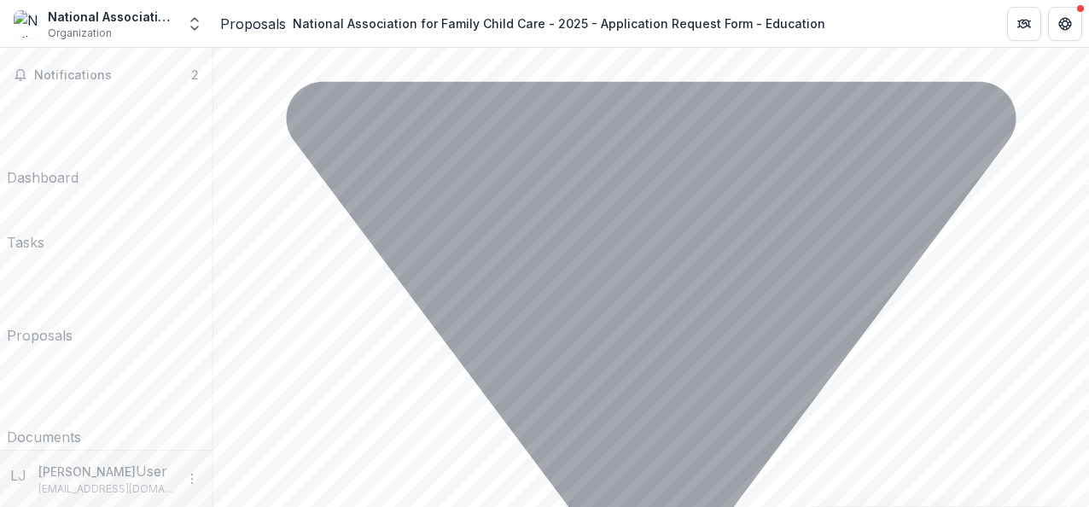
paste input "**********"
type input "**********"
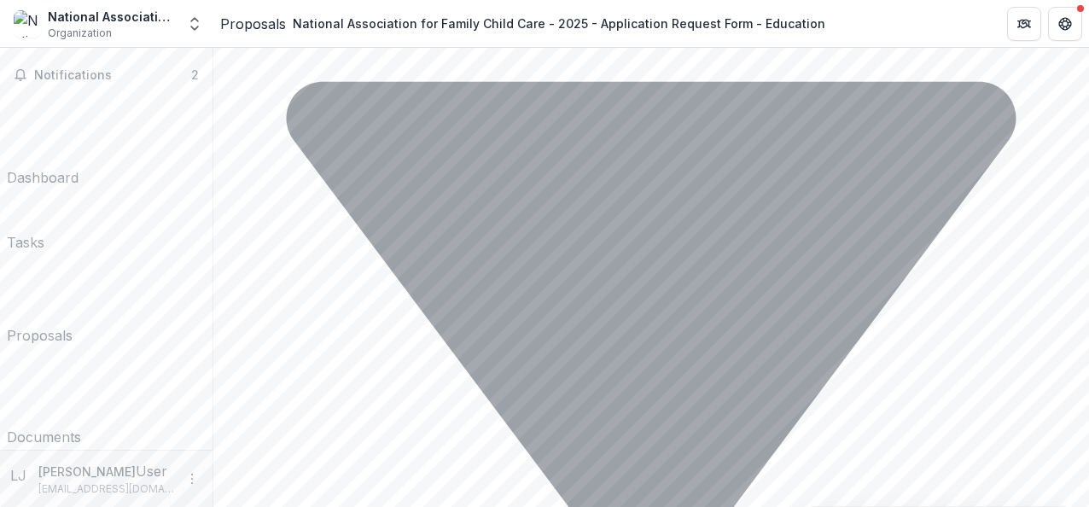
scroll to position [0, 0]
drag, startPoint x: 377, startPoint y: 268, endPoint x: 693, endPoint y: 265, distance: 315.8
drag, startPoint x: 408, startPoint y: 266, endPoint x: 688, endPoint y: 271, distance: 280.0
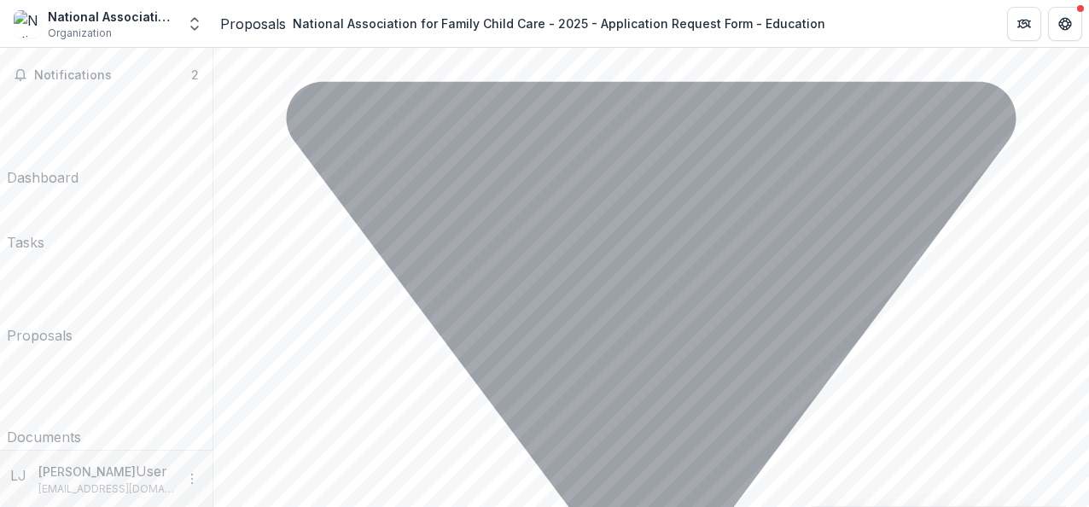
drag, startPoint x: 444, startPoint y: 266, endPoint x: 621, endPoint y: 283, distance: 178.3
drag, startPoint x: 365, startPoint y: 261, endPoint x: 684, endPoint y: 267, distance: 319.2
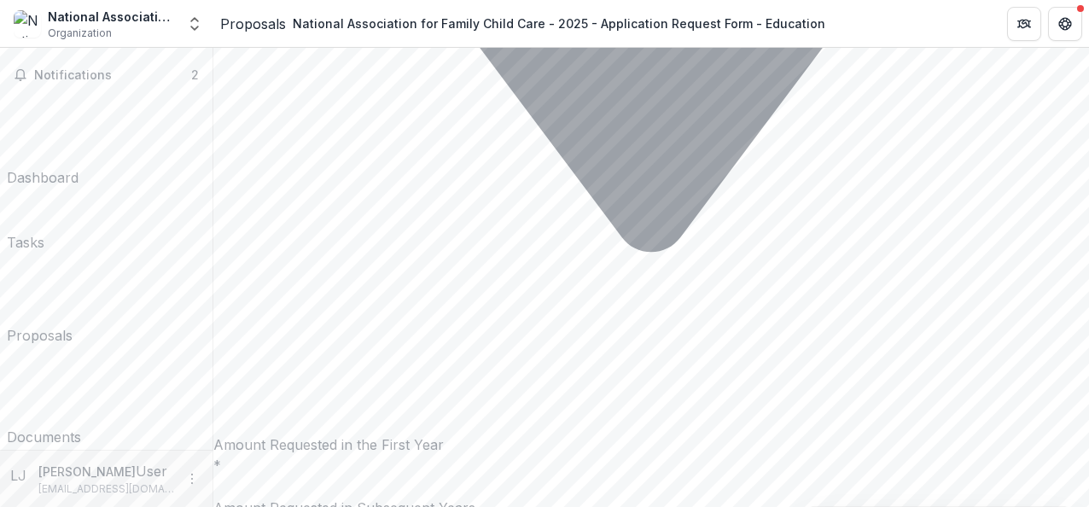
scroll to position [6467, 0]
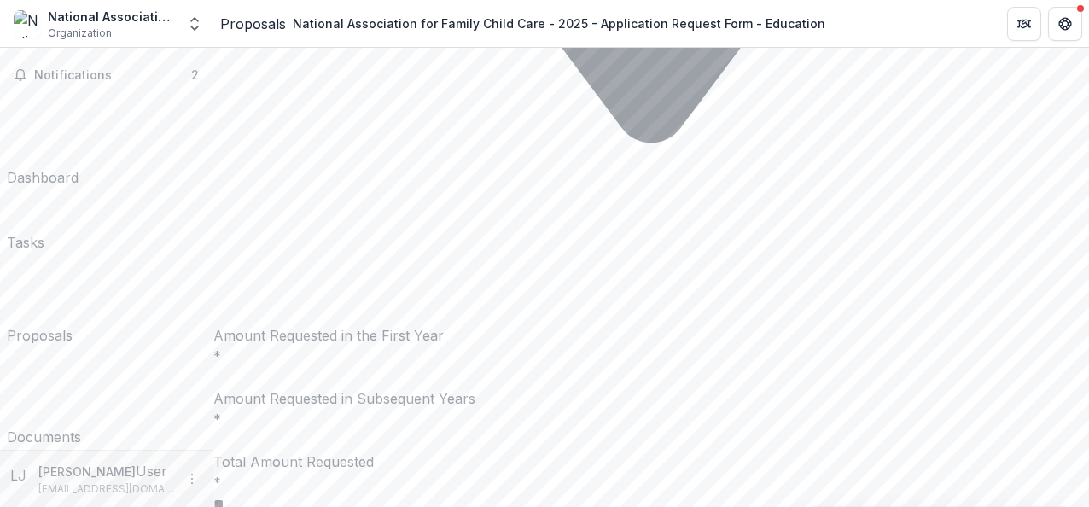
drag, startPoint x: 375, startPoint y: 184, endPoint x: 864, endPoint y: 201, distance: 488.4
drag, startPoint x: 376, startPoint y: 187, endPoint x: 428, endPoint y: 210, distance: 56.9
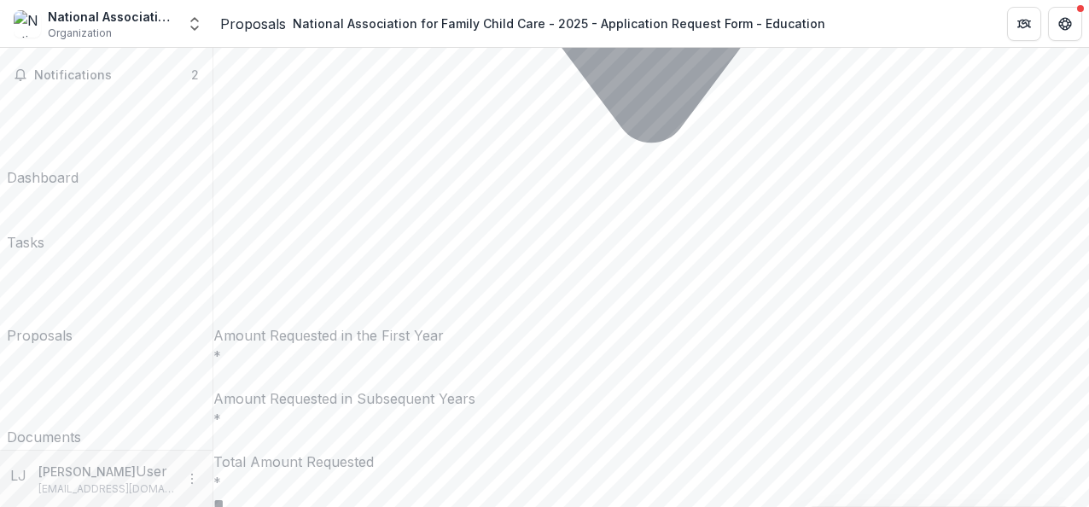
drag, startPoint x: 375, startPoint y: 189, endPoint x: 829, endPoint y: 329, distance: 474.0
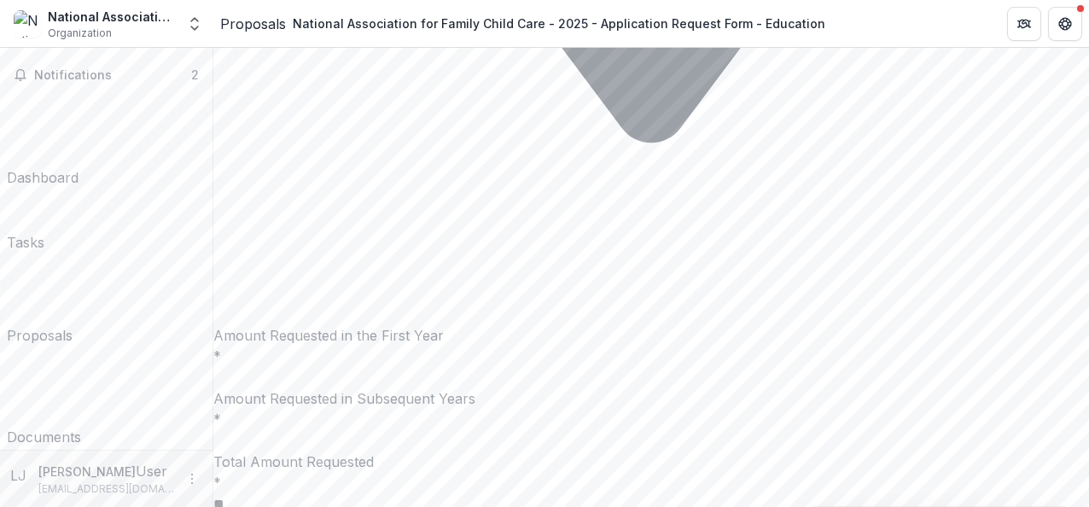
drag, startPoint x: 446, startPoint y: 425, endPoint x: 454, endPoint y: 342, distance: 83.1
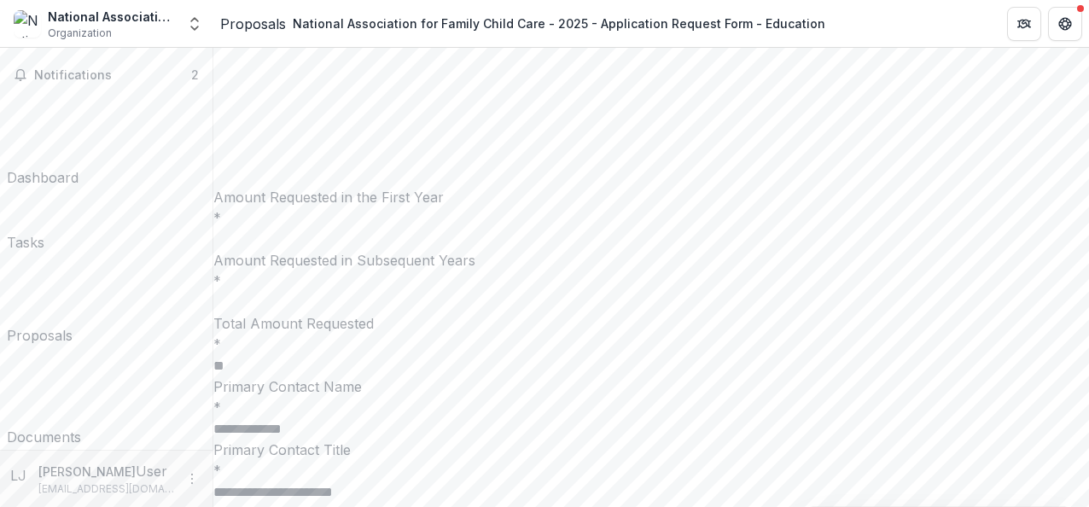
scroll to position [6591, 0]
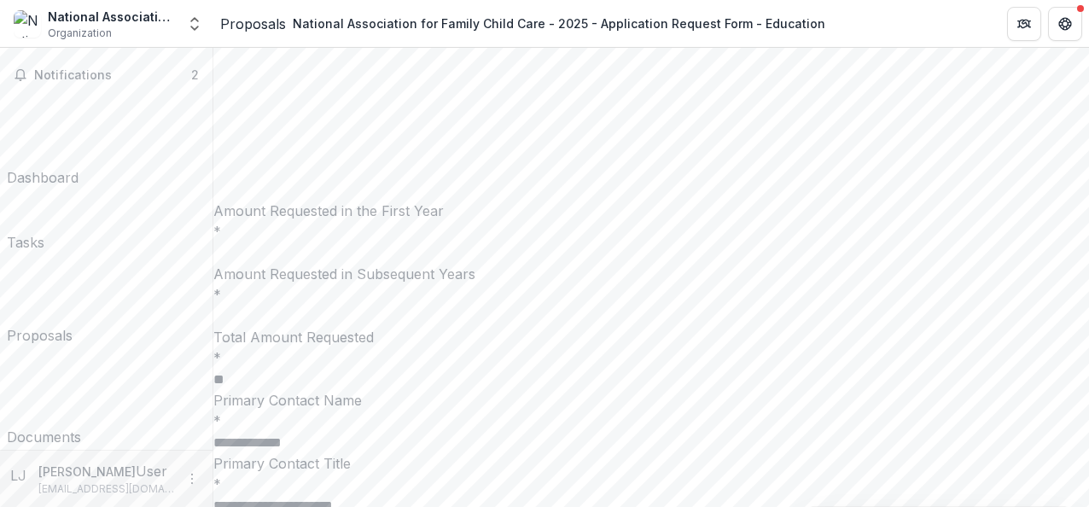
drag, startPoint x: 375, startPoint y: 335, endPoint x: 443, endPoint y: 351, distance: 69.3
drag, startPoint x: 444, startPoint y: 357, endPoint x: 371, endPoint y: 339, distance: 74.7
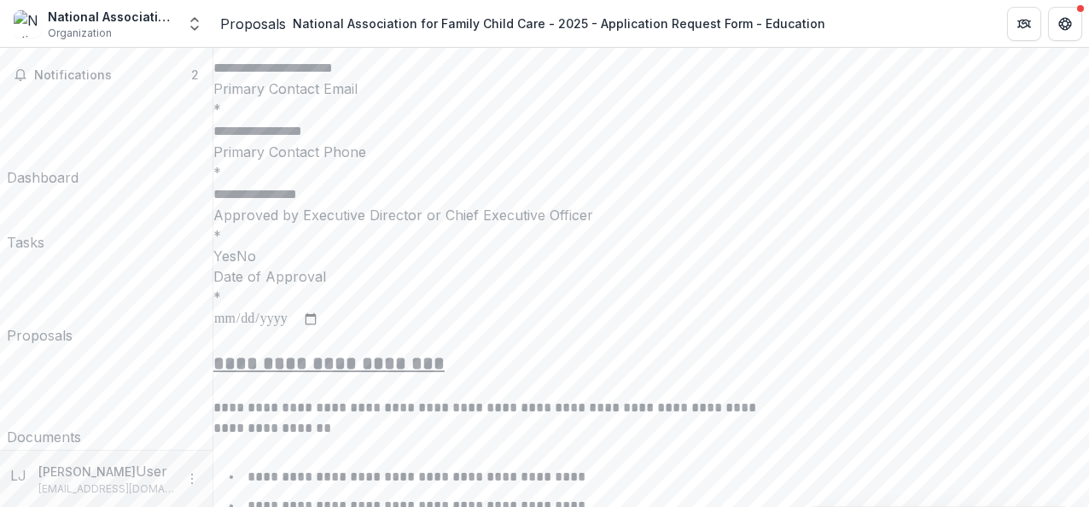
scroll to position [7071, 0]
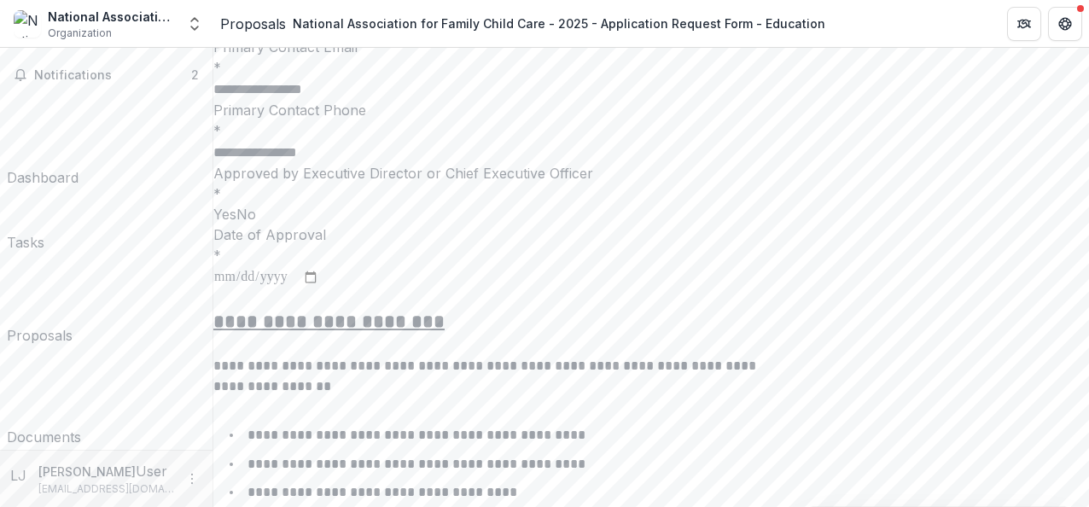
drag, startPoint x: 542, startPoint y: 269, endPoint x: 370, endPoint y: 256, distance: 172.9
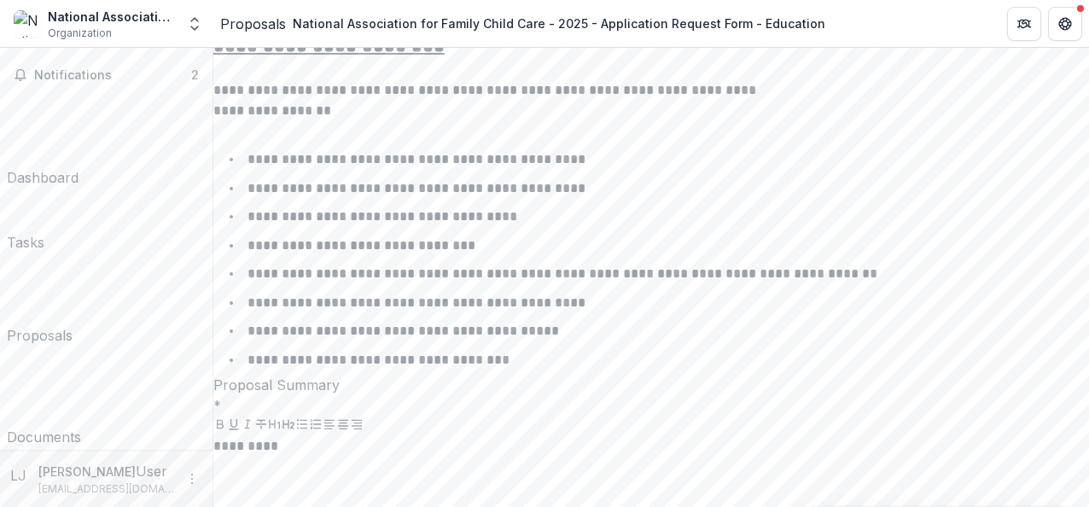
scroll to position [7443, 0]
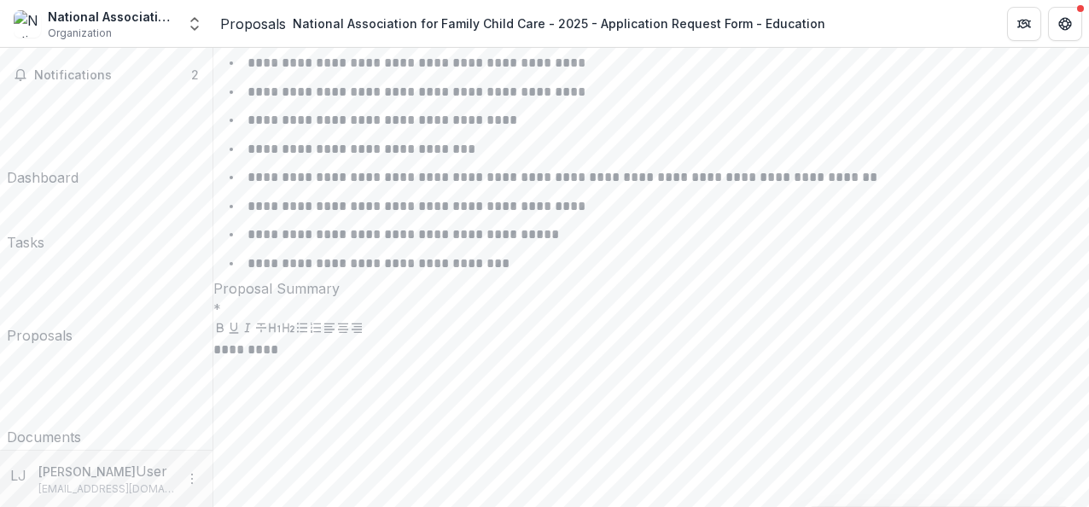
drag, startPoint x: 792, startPoint y: 247, endPoint x: 353, endPoint y: 253, distance: 438.7
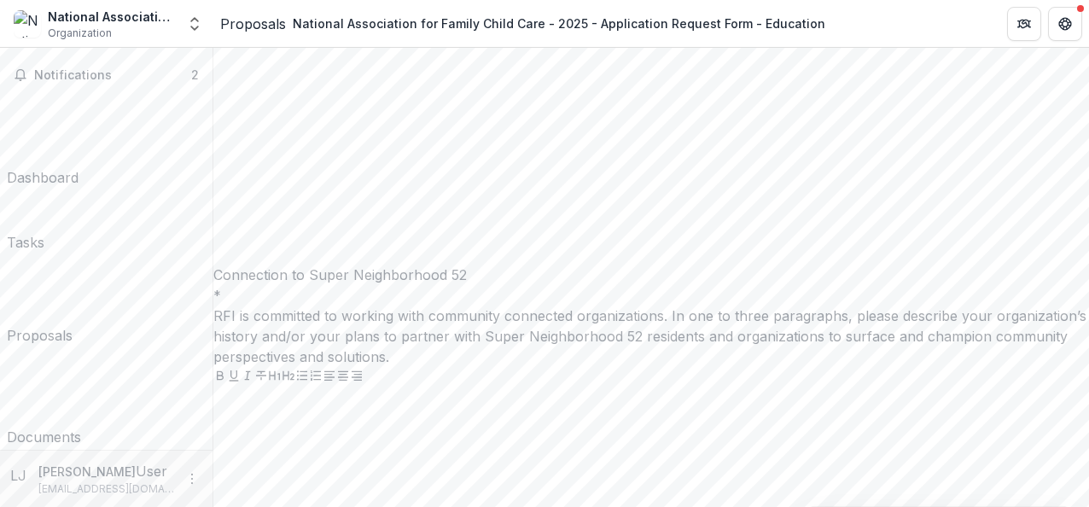
scroll to position [7788, 0]
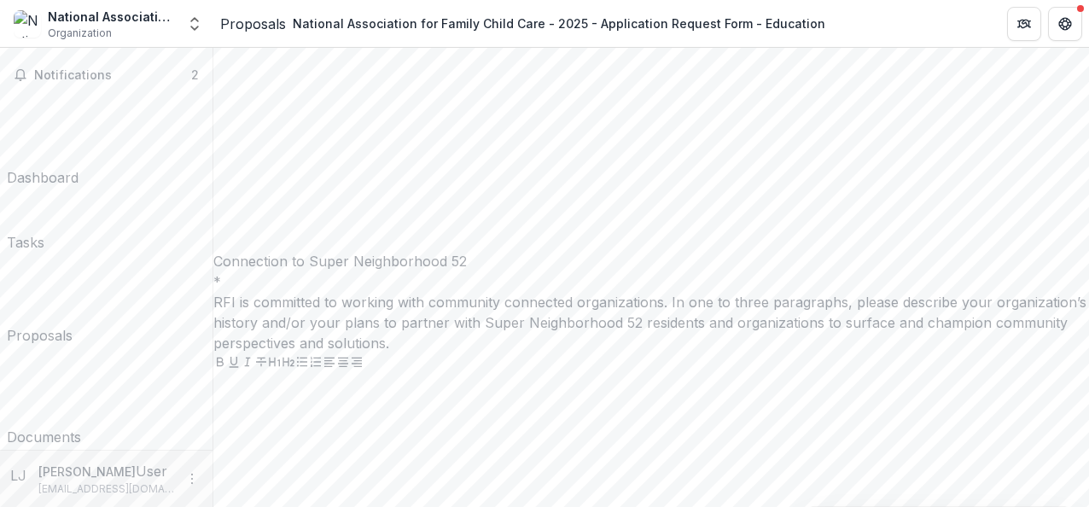
drag, startPoint x: 770, startPoint y: 311, endPoint x: 372, endPoint y: 263, distance: 400.5
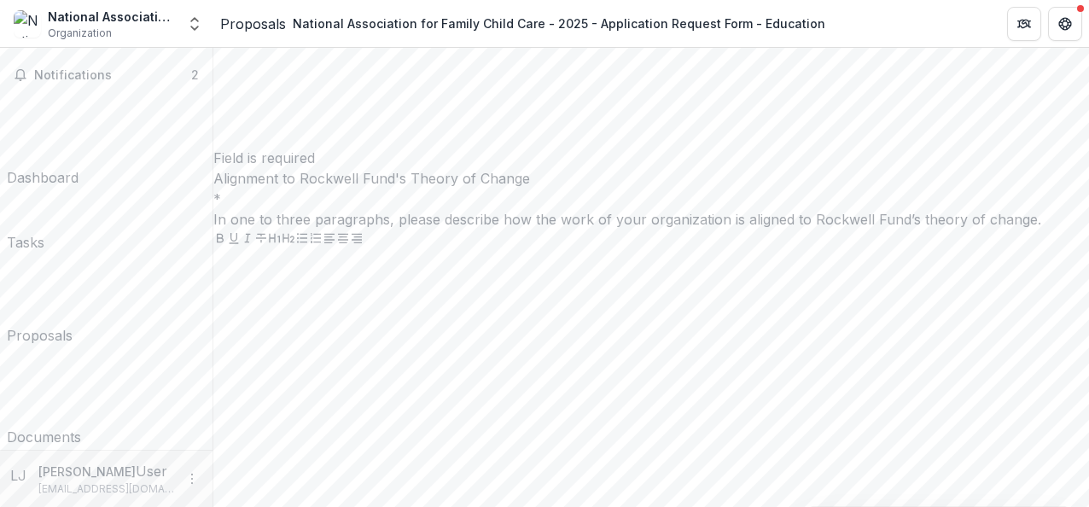
scroll to position [8284, 0]
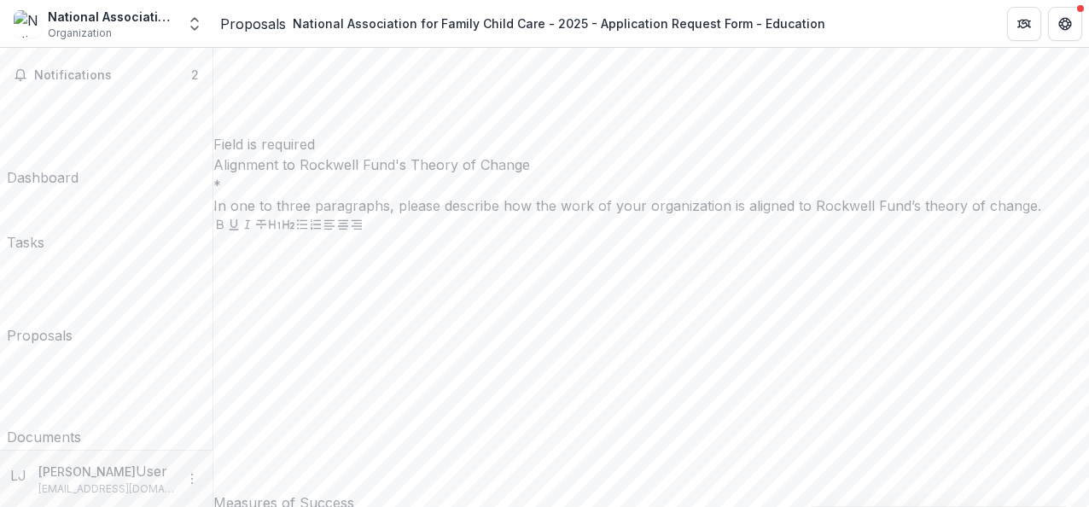
drag, startPoint x: 400, startPoint y: 177, endPoint x: 629, endPoint y: 259, distance: 242.6
drag, startPoint x: 628, startPoint y: 258, endPoint x: 375, endPoint y: 261, distance: 252.6
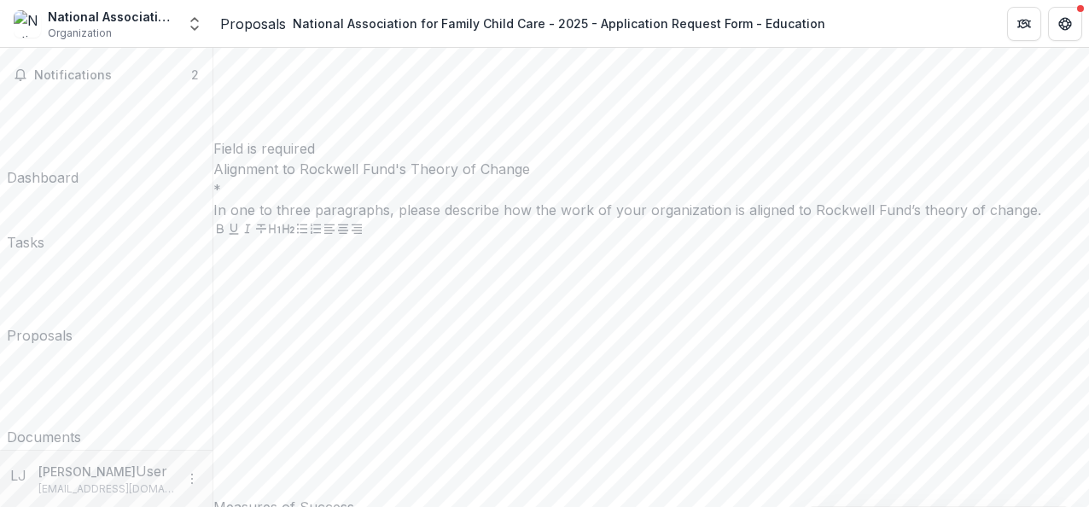
drag, startPoint x: 375, startPoint y: 350, endPoint x: 510, endPoint y: 398, distance: 143.1
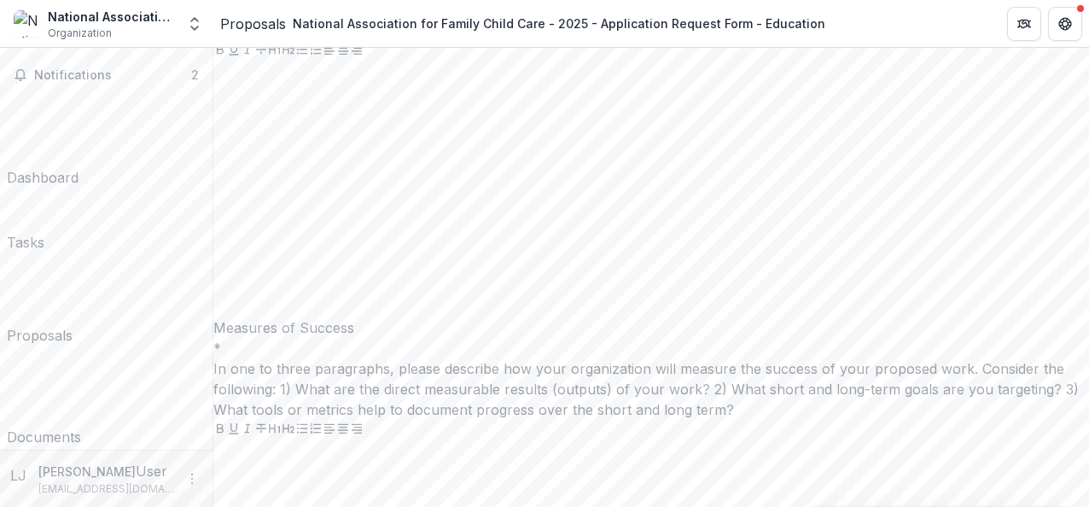
scroll to position [8491, 0]
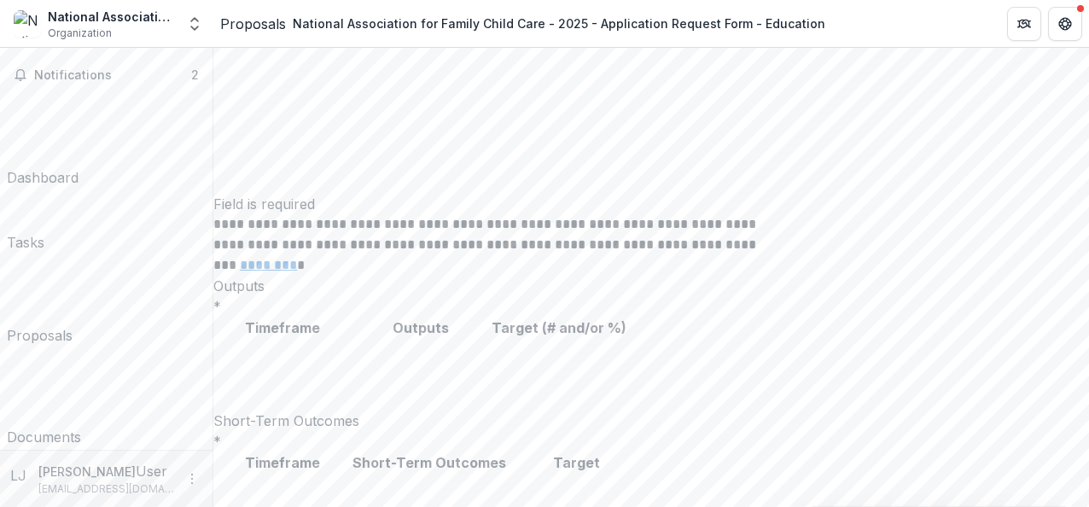
scroll to position [9011, 0]
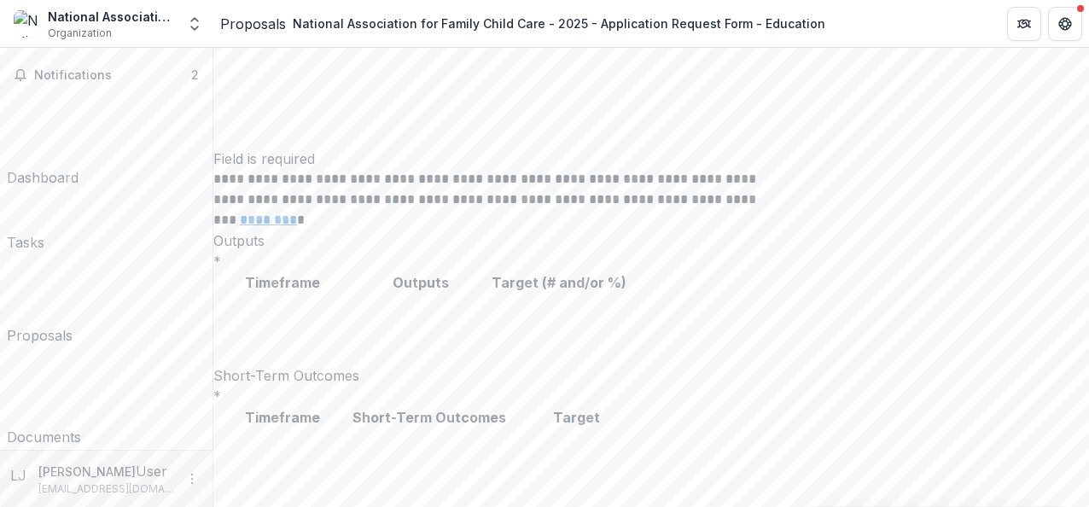
drag, startPoint x: 339, startPoint y: 218, endPoint x: 685, endPoint y: 243, distance: 347.3
click at [685, 243] on div "**********" at bounding box center [651, 395] width 876 height 12677
drag, startPoint x: 399, startPoint y: 265, endPoint x: 823, endPoint y: 445, distance: 460.8
click at [823, 445] on div "**********" at bounding box center [651, 395] width 876 height 12677
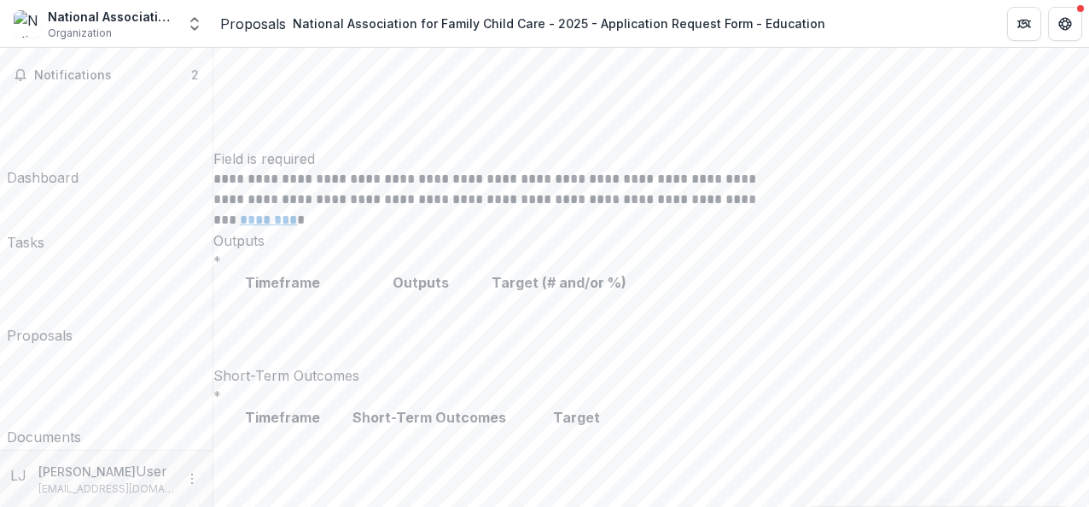
drag, startPoint x: 413, startPoint y: 379, endPoint x: 493, endPoint y: 422, distance: 90.9
drag, startPoint x: 493, startPoint y: 422, endPoint x: 397, endPoint y: 389, distance: 101.7
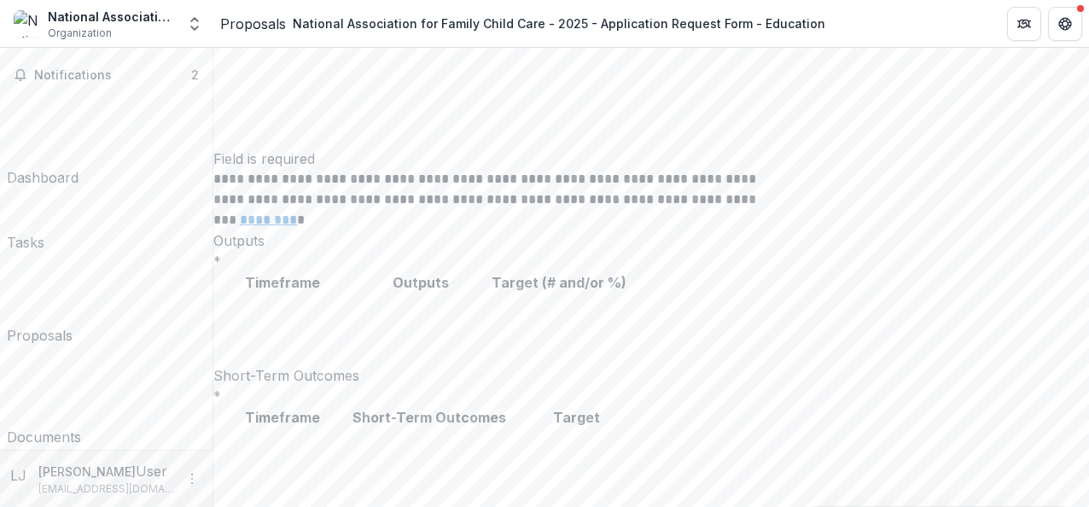
drag, startPoint x: 370, startPoint y: 382, endPoint x: 485, endPoint y: 454, distance: 135.0
click at [485, 454] on div "**********" at bounding box center [651, 395] width 876 height 12677
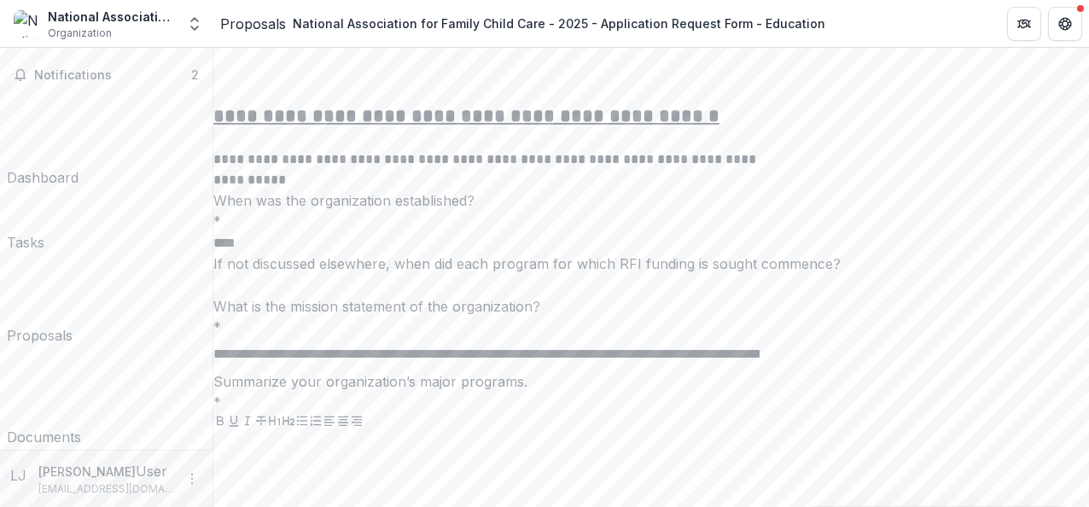
scroll to position [9373, 0]
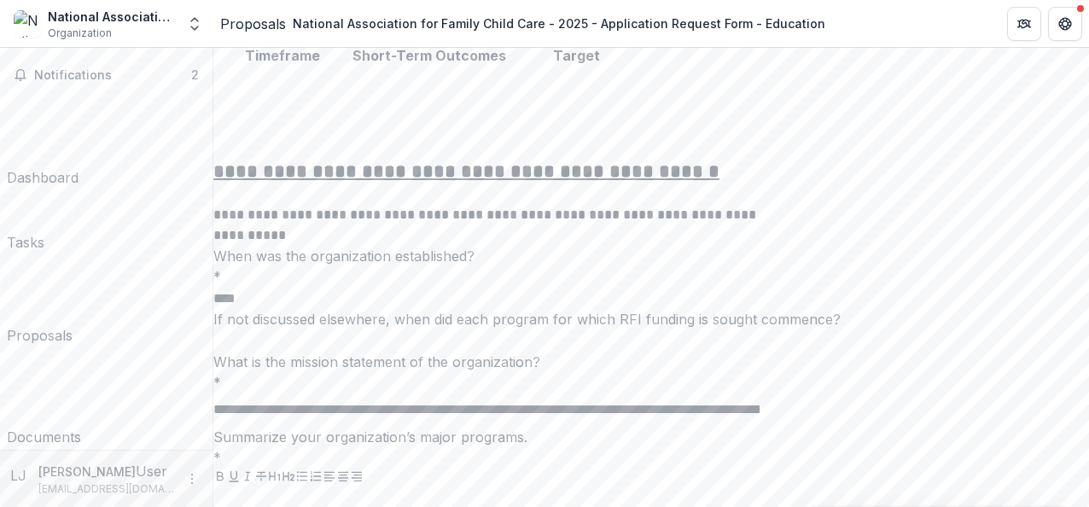
drag, startPoint x: 623, startPoint y: 191, endPoint x: 371, endPoint y: 199, distance: 251.9
click at [371, 199] on div "**********" at bounding box center [651, 33] width 876 height 12677
drag, startPoint x: 377, startPoint y: 232, endPoint x: 323, endPoint y: 240, distance: 55.2
click at [323, 240] on div "**********" at bounding box center [651, 33] width 876 height 12677
drag, startPoint x: 375, startPoint y: 223, endPoint x: 567, endPoint y: 332, distance: 220.9
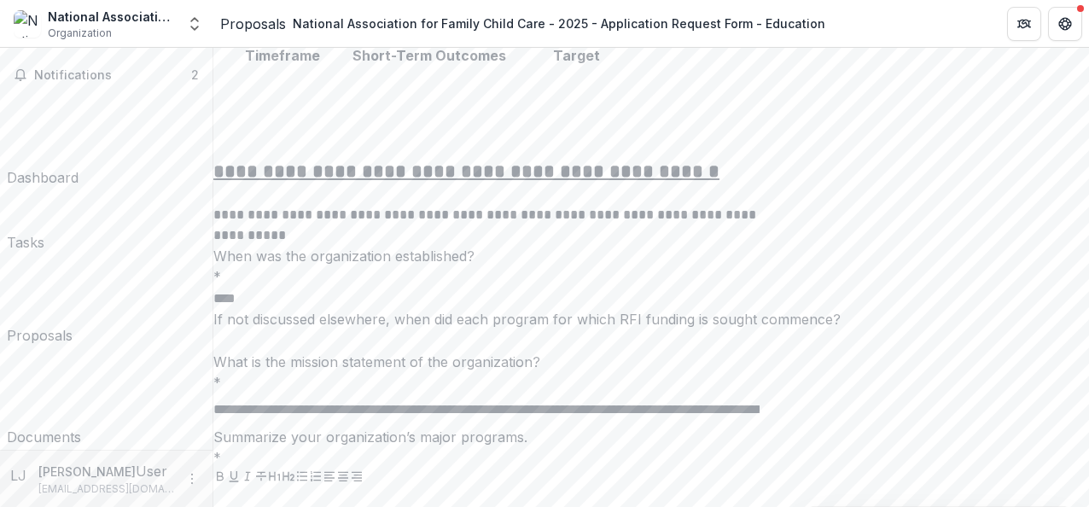
type input "**********"
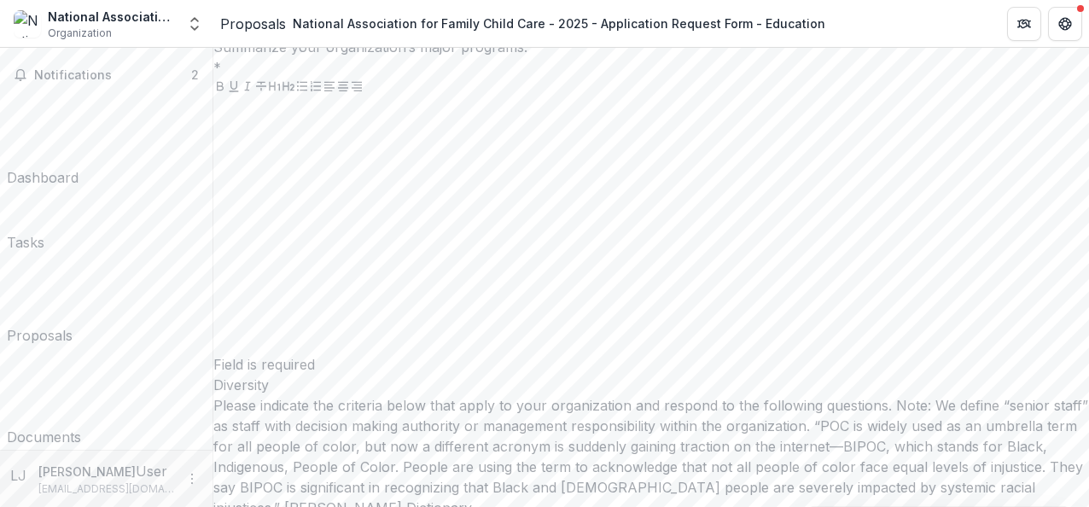
scroll to position [9774, 0]
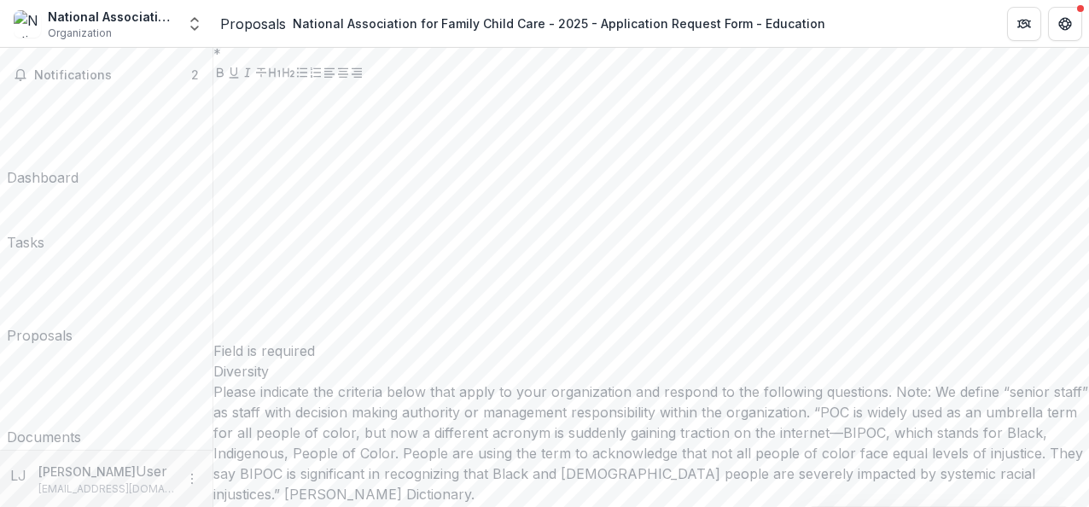
drag, startPoint x: 375, startPoint y: 195, endPoint x: 826, endPoint y: 216, distance: 451.9
type input "**********"
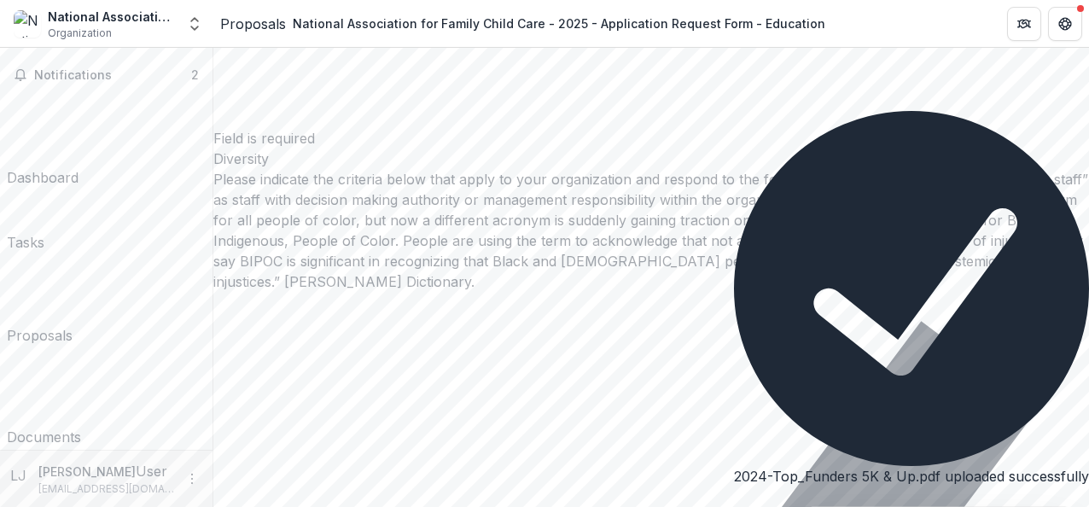
scroll to position [10170, 0]
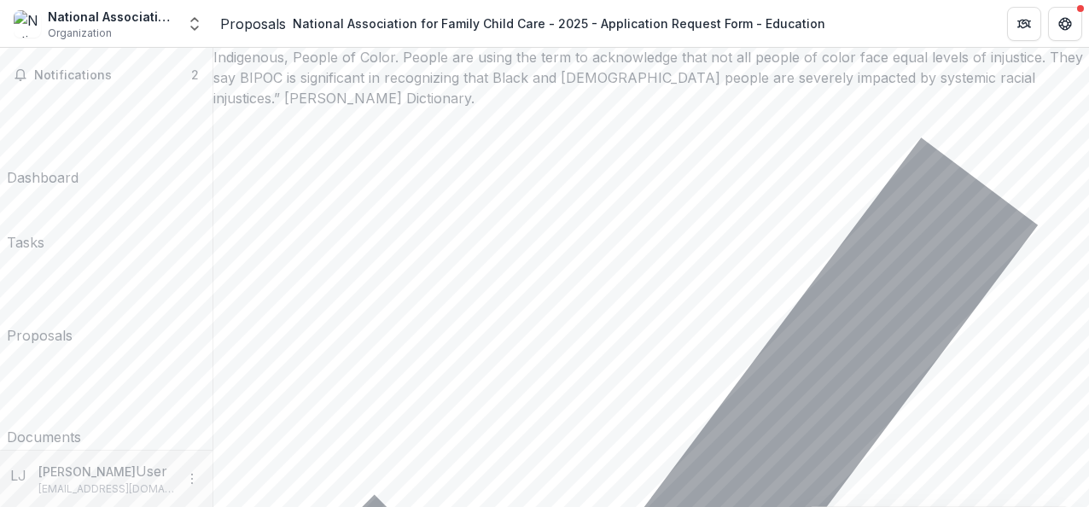
drag, startPoint x: 373, startPoint y: 101, endPoint x: 800, endPoint y: 133, distance: 427.9
drag, startPoint x: 379, startPoint y: 269, endPoint x: 451, endPoint y: 310, distance: 82.6
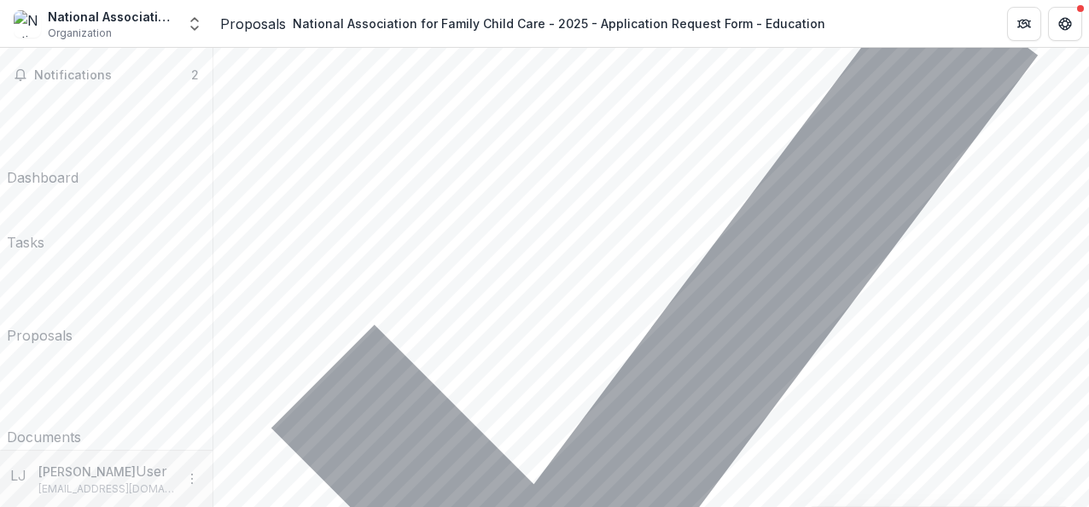
scroll to position [10439, 0]
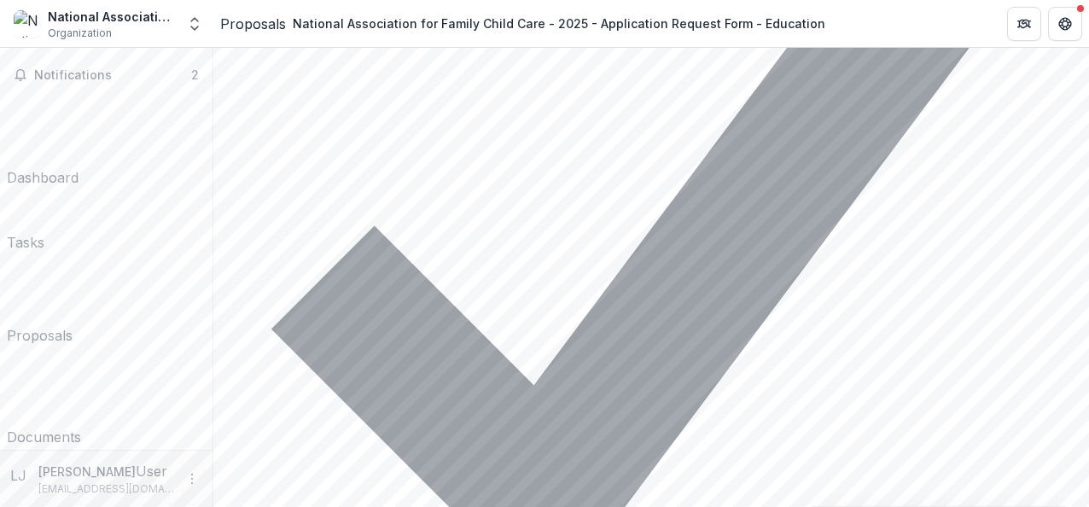
drag, startPoint x: 376, startPoint y: 170, endPoint x: 698, endPoint y: 195, distance: 322.7
drag, startPoint x: 631, startPoint y: 295, endPoint x: 498, endPoint y: 287, distance: 133.4
drag, startPoint x: 498, startPoint y: 287, endPoint x: 649, endPoint y: 336, distance: 158.9
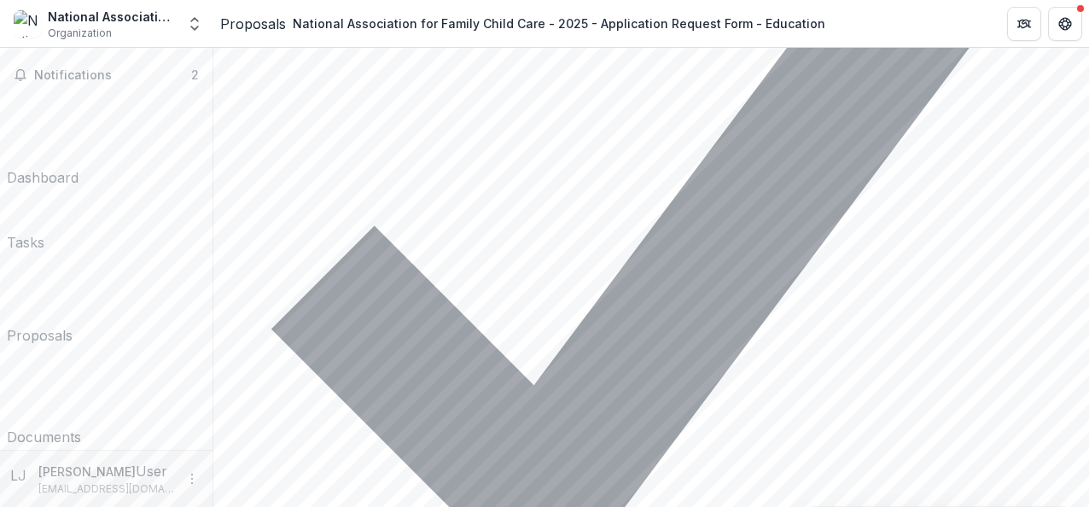
drag, startPoint x: 374, startPoint y: 329, endPoint x: 478, endPoint y: 406, distance: 129.9
type input "**********"
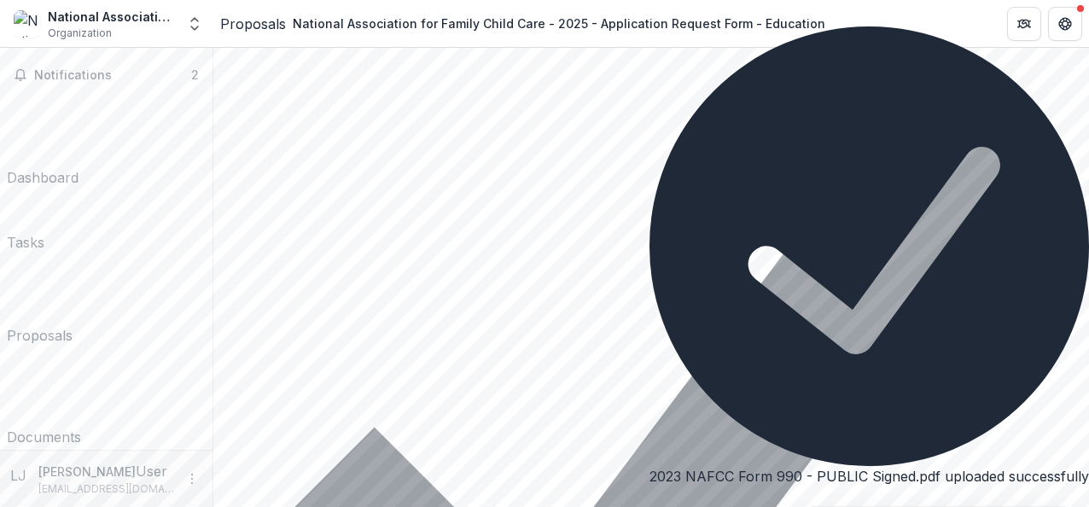
scroll to position [11002, 0]
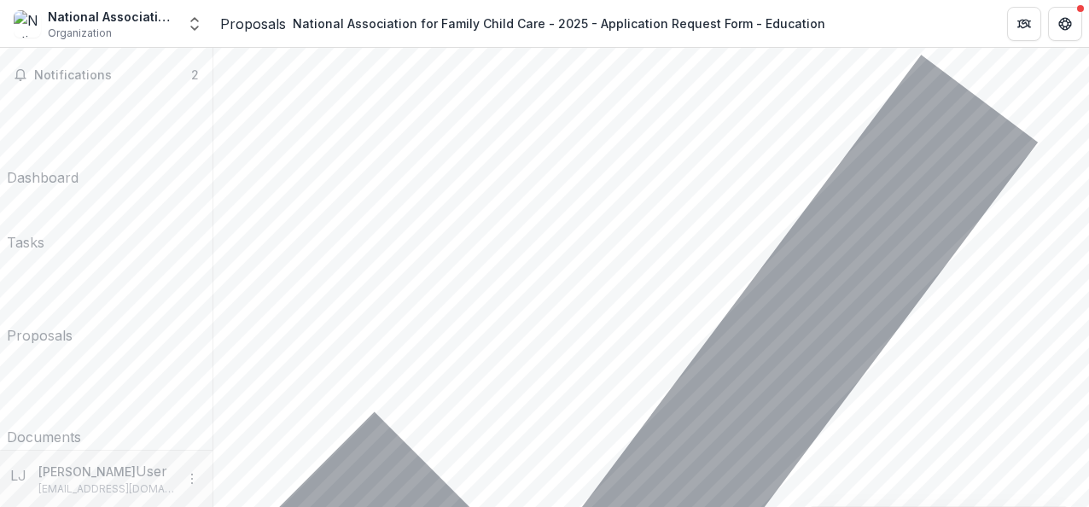
drag, startPoint x: 371, startPoint y: 102, endPoint x: 594, endPoint y: 209, distance: 247.0
type input "**********"
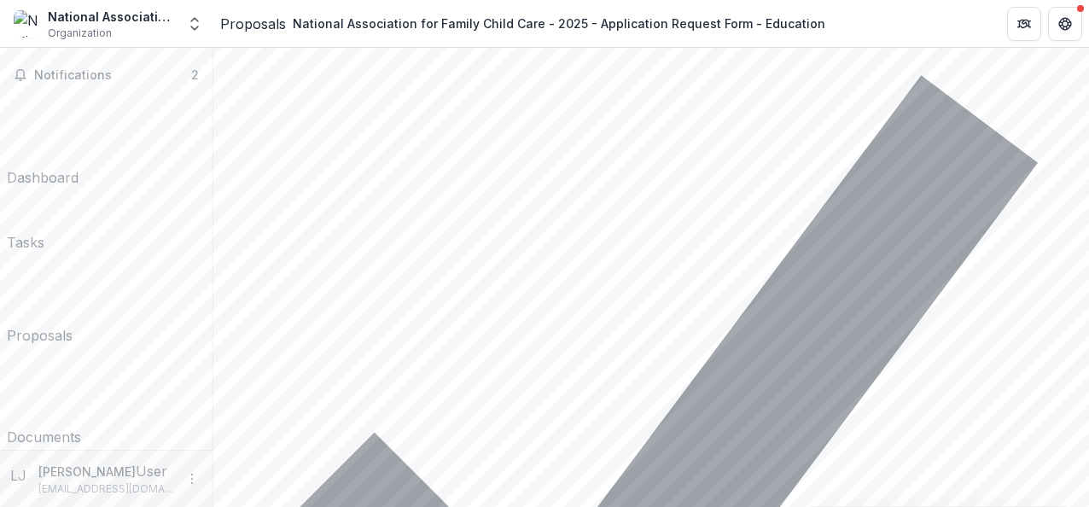
scroll to position [11229, 0]
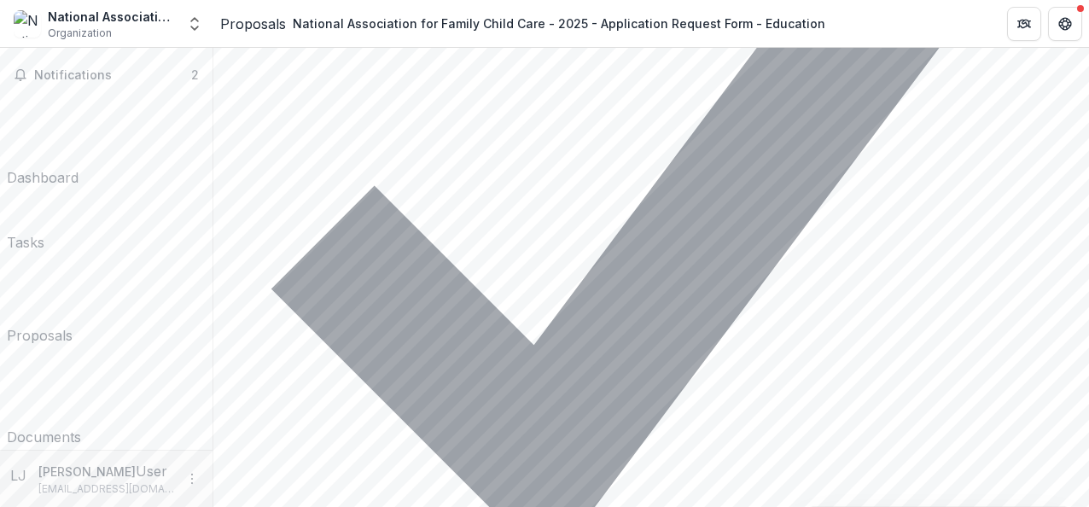
drag, startPoint x: 370, startPoint y: 251, endPoint x: 835, endPoint y: 247, distance: 464.2
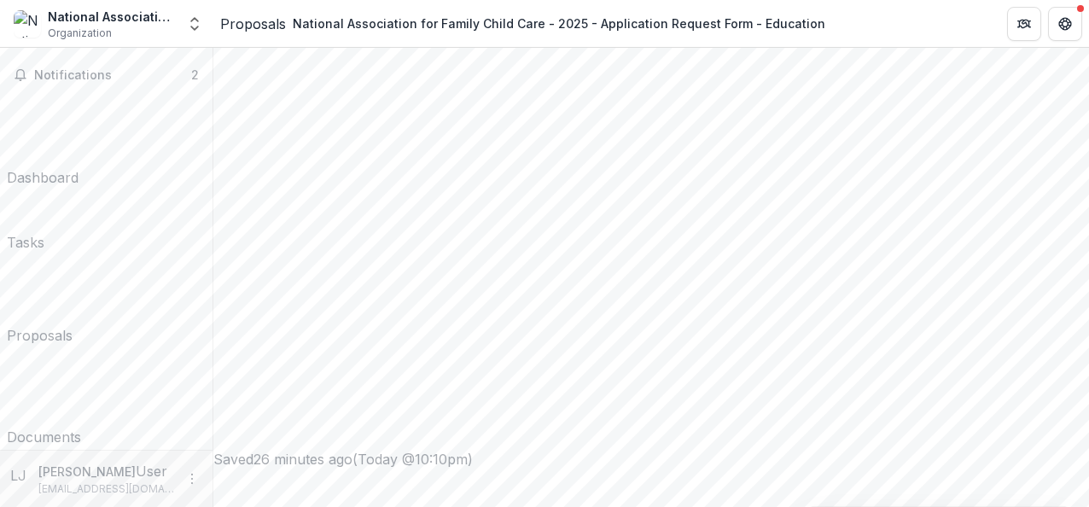
scroll to position [0, 0]
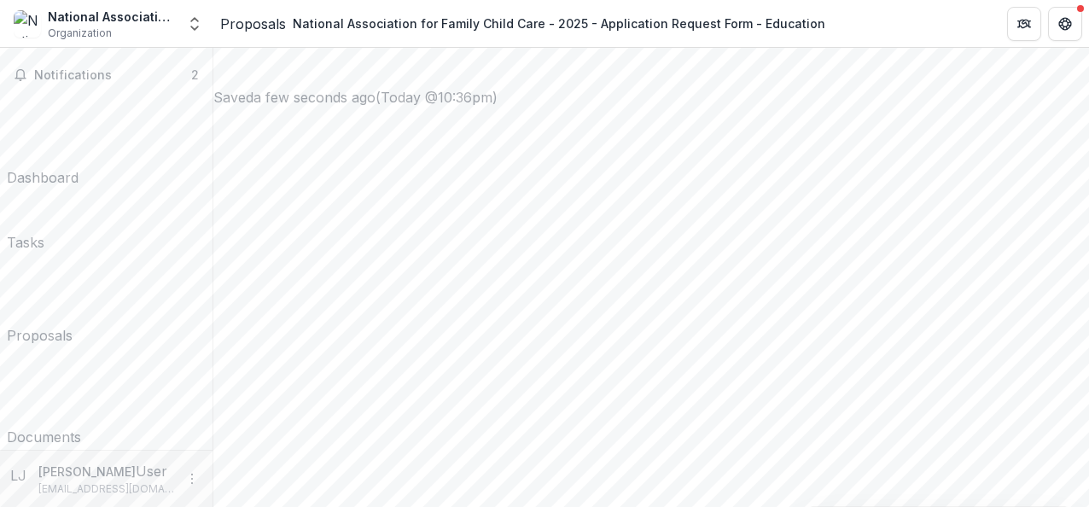
scroll to position [912, 0]
drag, startPoint x: 1083, startPoint y: 88, endPoint x: 1080, endPoint y: 46, distance: 41.9
click at [1080, 46] on div "**********" at bounding box center [544, 253] width 1089 height 507
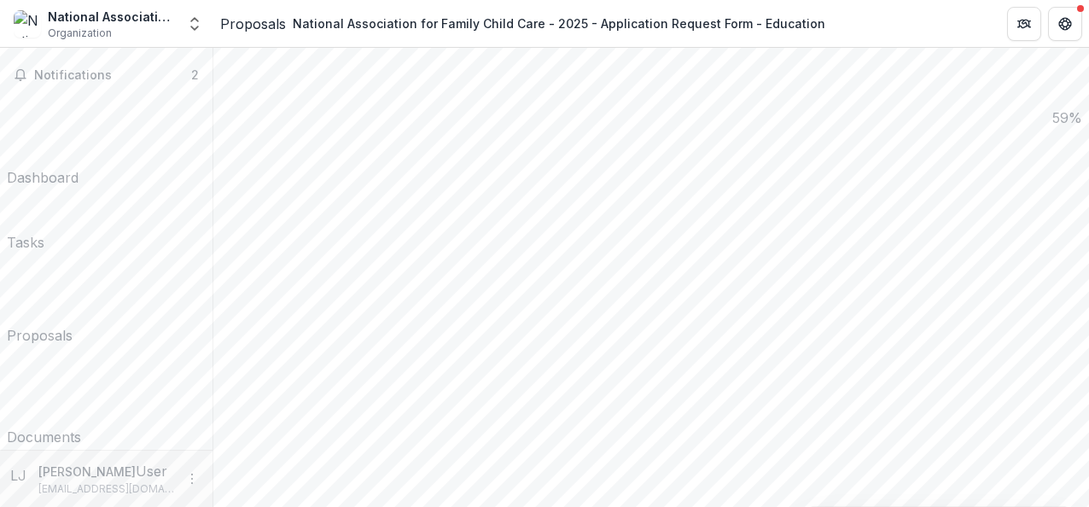
scroll to position [1333, 0]
drag, startPoint x: 381, startPoint y: 200, endPoint x: 316, endPoint y: 202, distance: 64.9
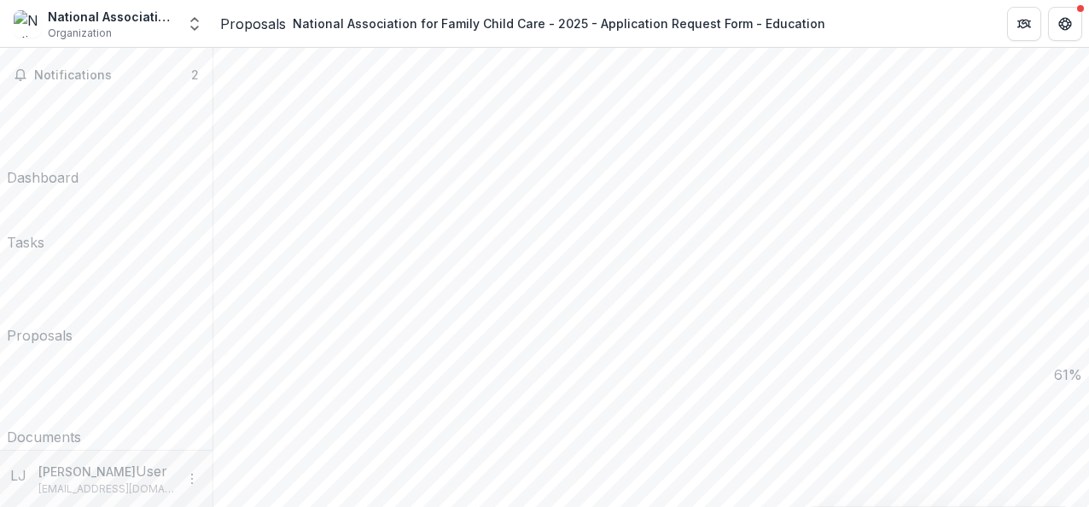
drag, startPoint x: 396, startPoint y: 121, endPoint x: 898, endPoint y: 331, distance: 543.9
drag, startPoint x: 1083, startPoint y: 92, endPoint x: 1088, endPoint y: 55, distance: 37.1
click at [1088, 55] on div "**********" at bounding box center [651, 277] width 876 height 459
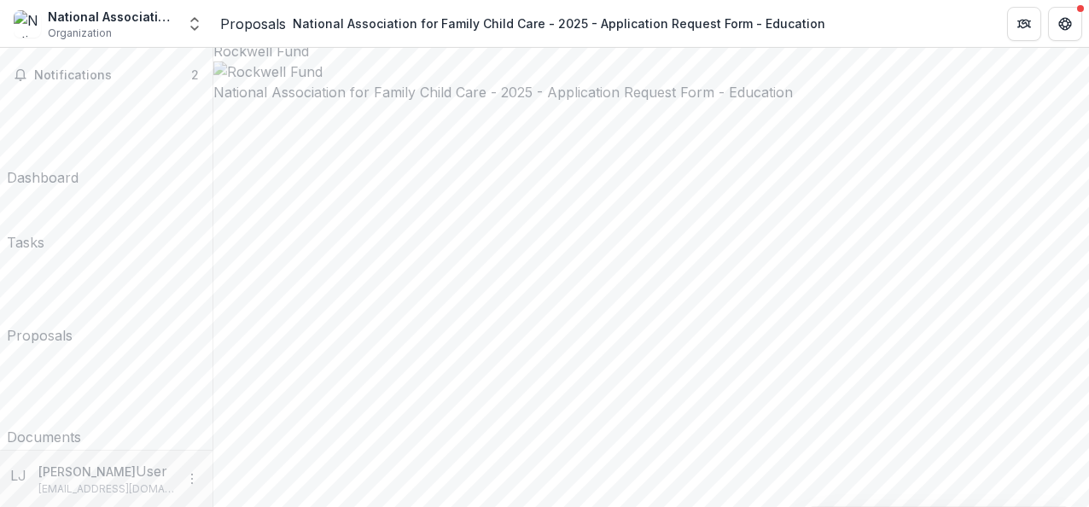
scroll to position [0, 0]
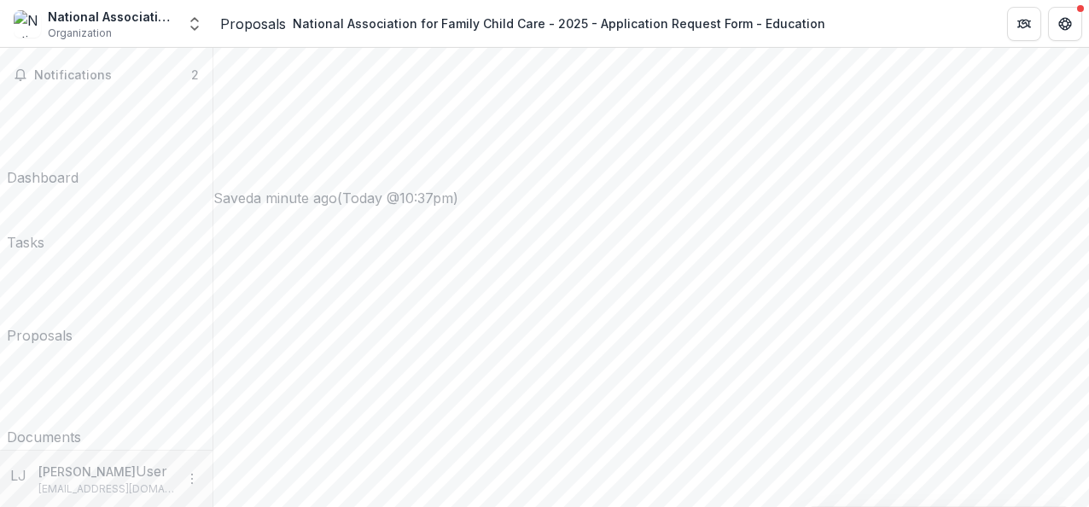
scroll to position [869, 0]
